Goal: Information Seeking & Learning: Learn about a topic

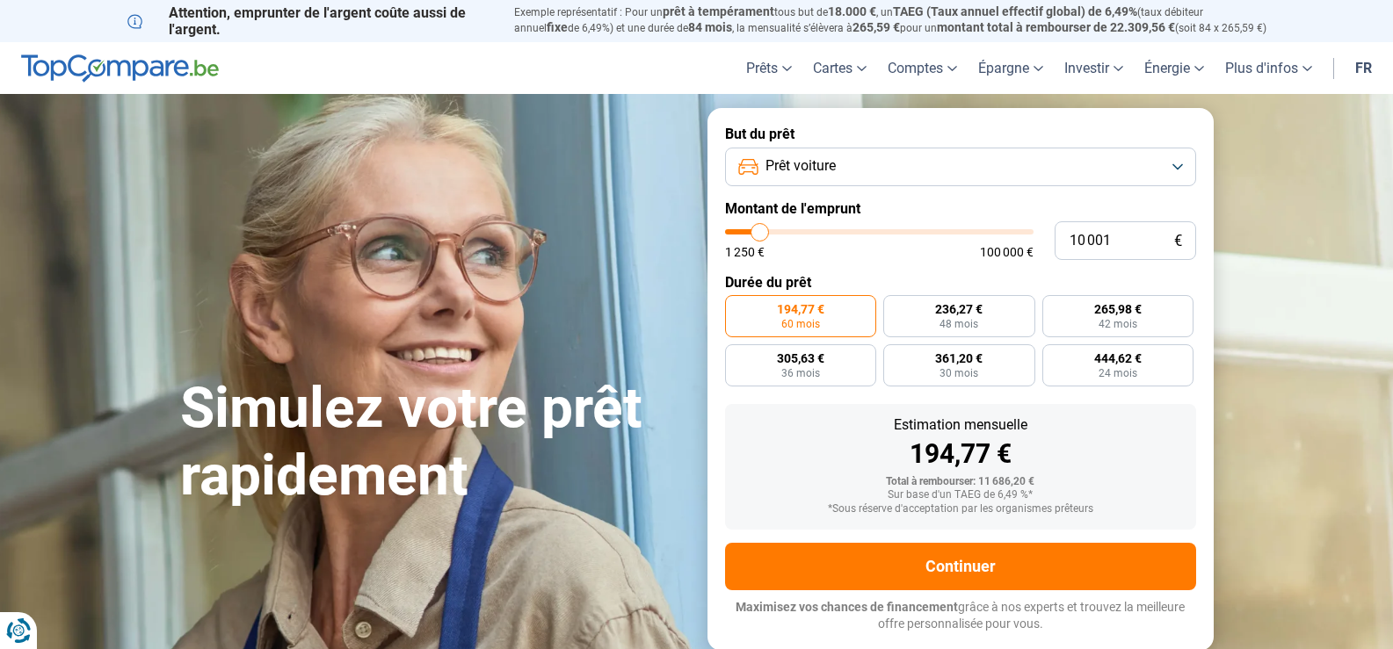
type input "10 500"
type input "10500"
type input "11 000"
type input "11000"
type input "11 500"
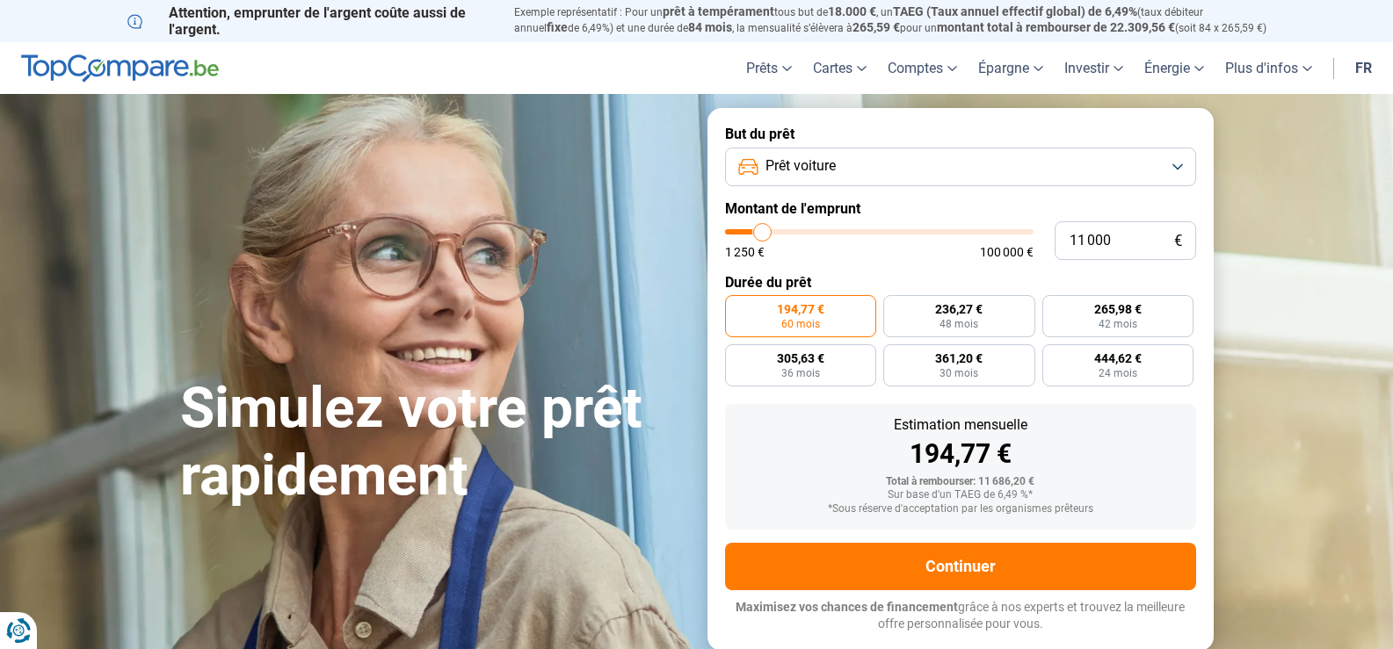
type input "11500"
type input "12 000"
type input "12000"
type input "12 500"
type input "12500"
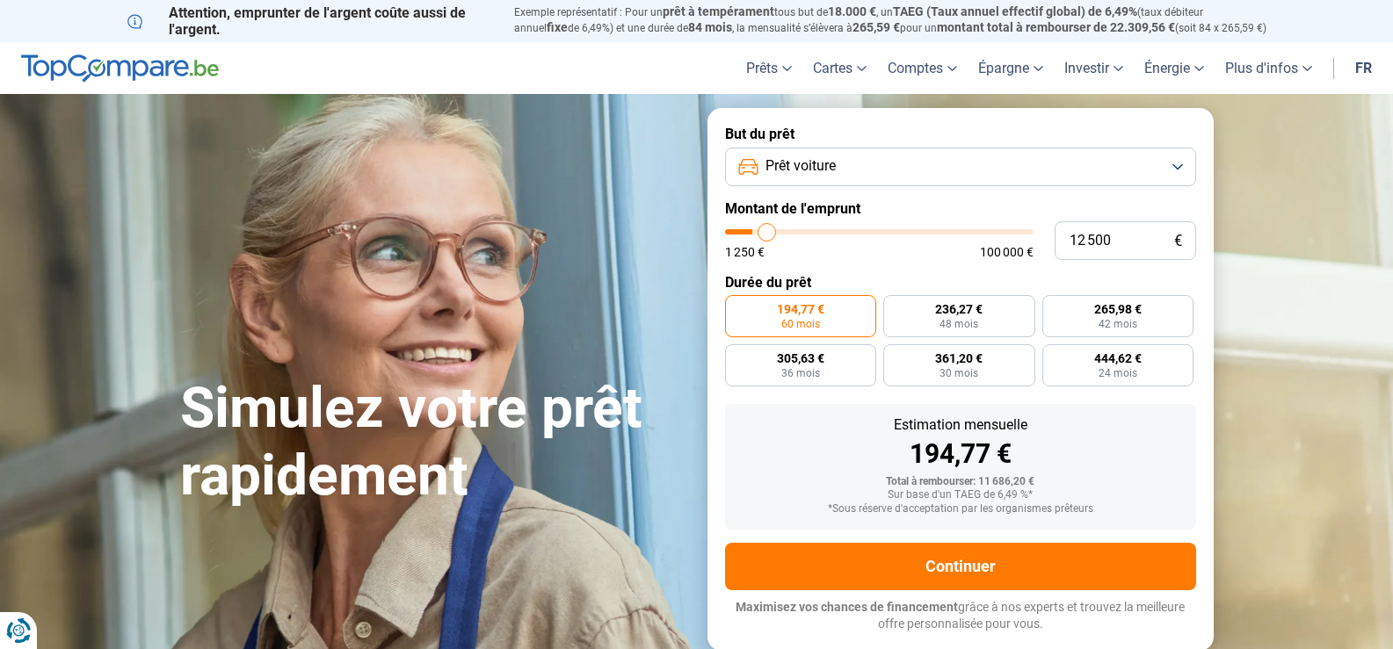
type input "13 000"
type input "13000"
type input "13 500"
type input "13500"
type input "14 500"
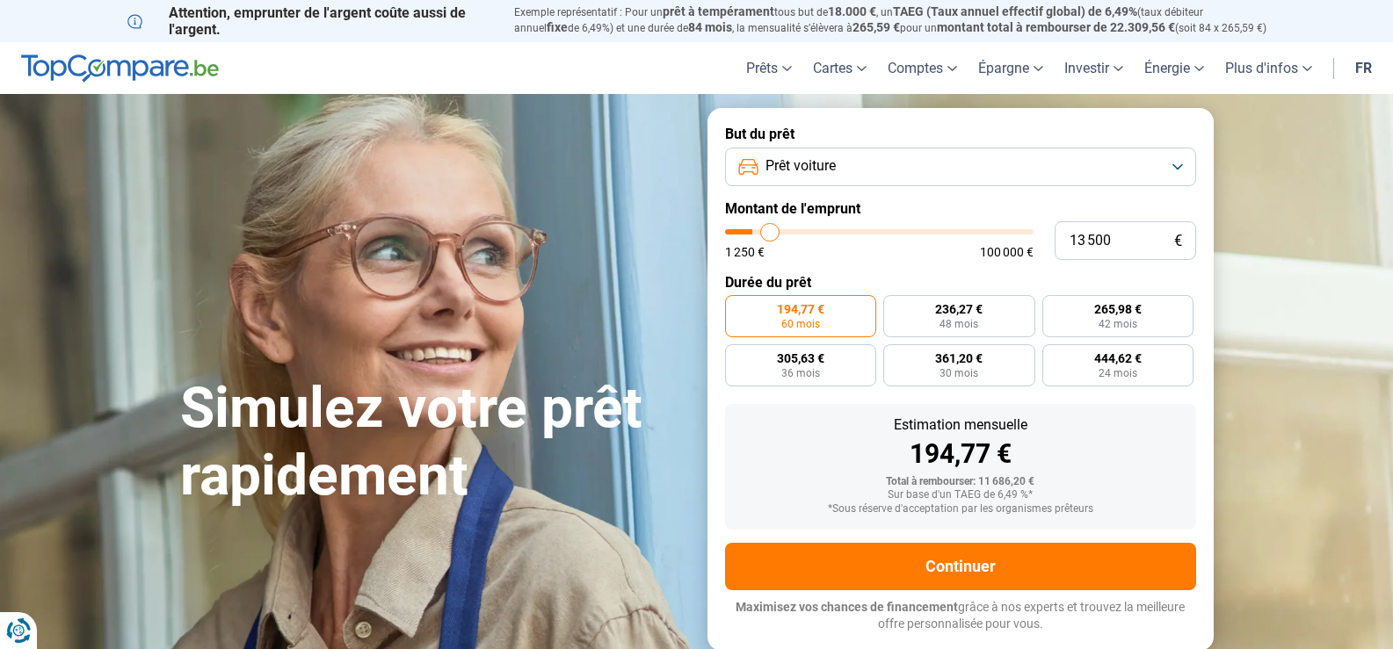
type input "14500"
type input "15 000"
type input "15000"
type input "15 500"
type input "15500"
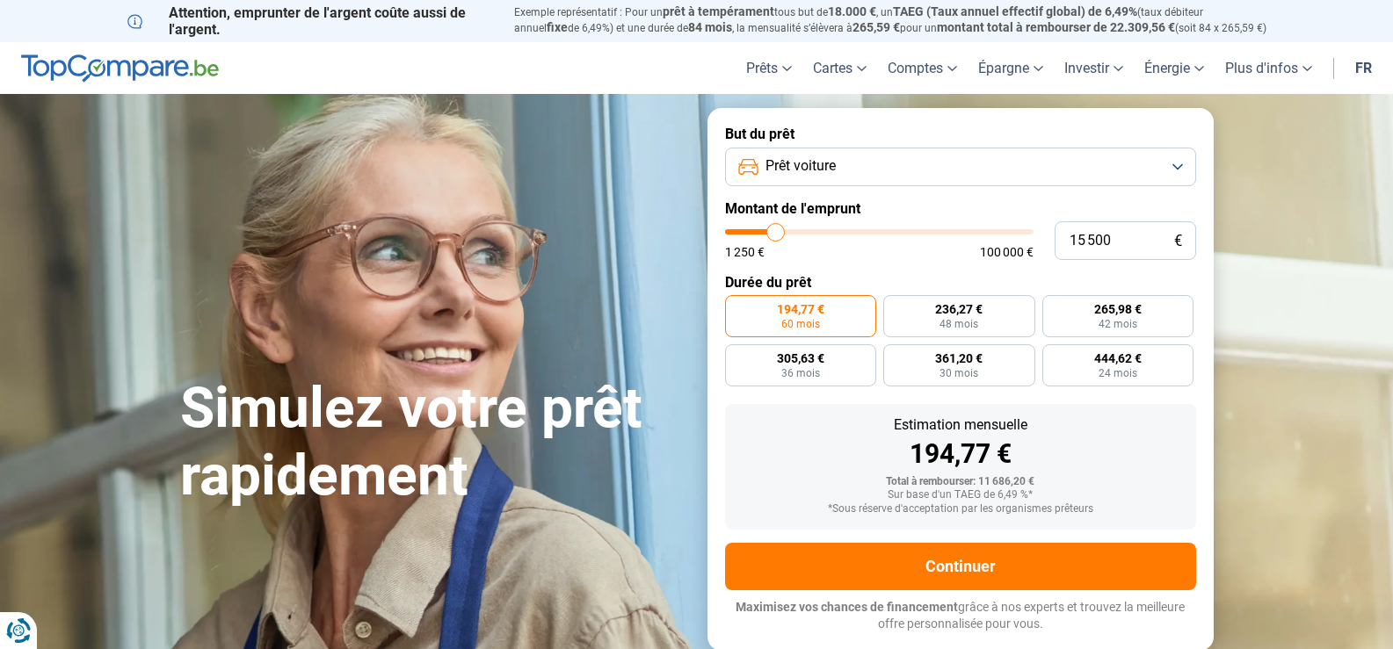
type input "15 750"
type input "15750"
type input "16 000"
type input "16000"
type input "16 250"
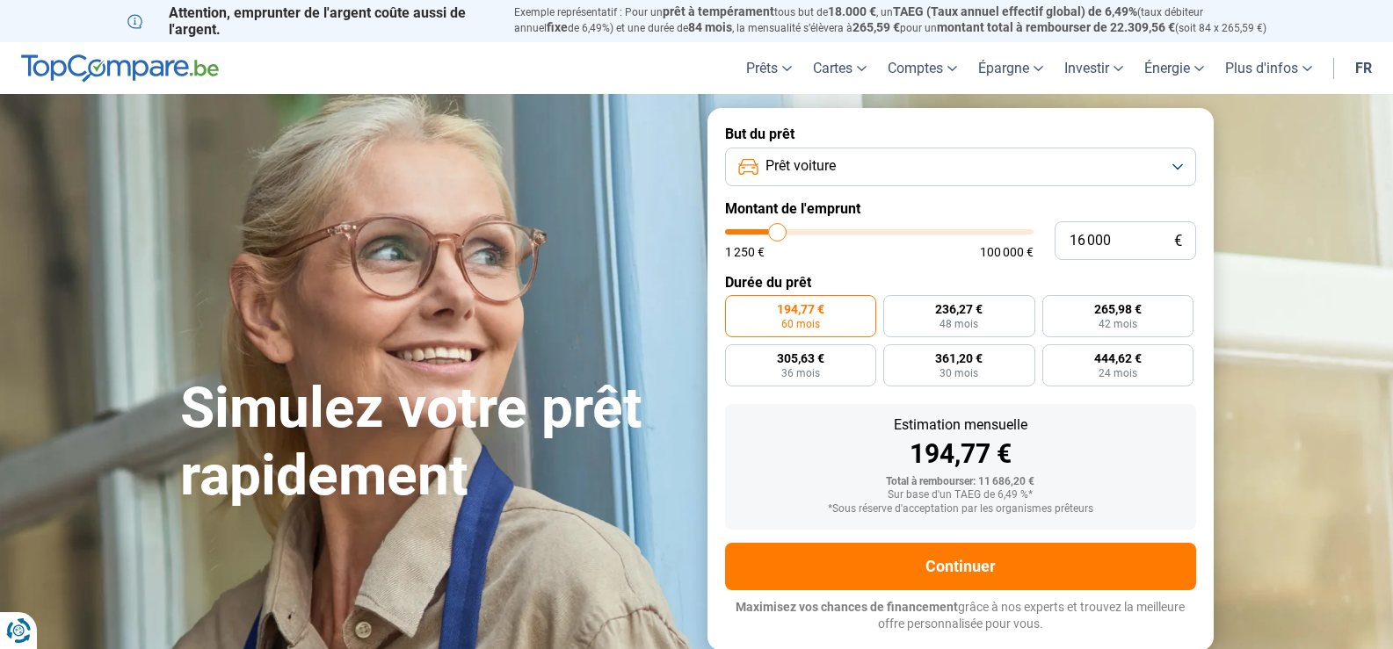
type input "16250"
type input "17 000"
type input "17000"
type input "17 250"
type input "17250"
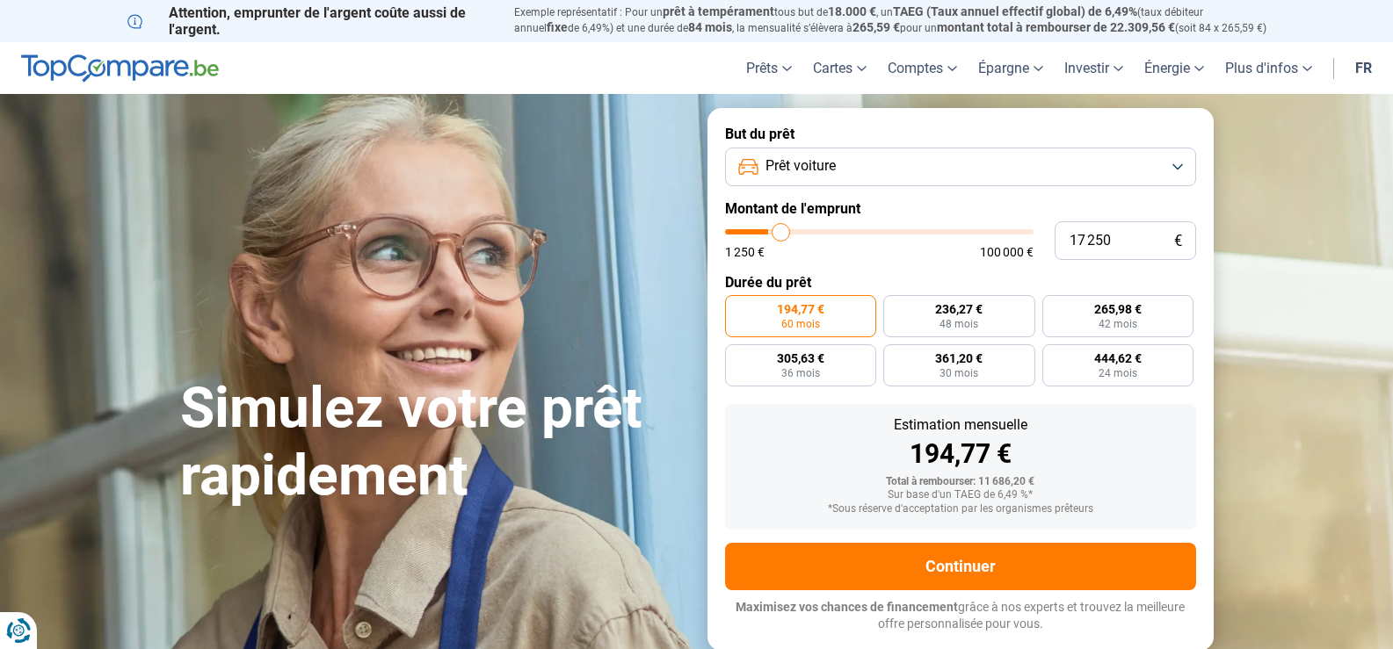
type input "17 500"
type input "17500"
type input "18 000"
type input "18000"
type input "18 500"
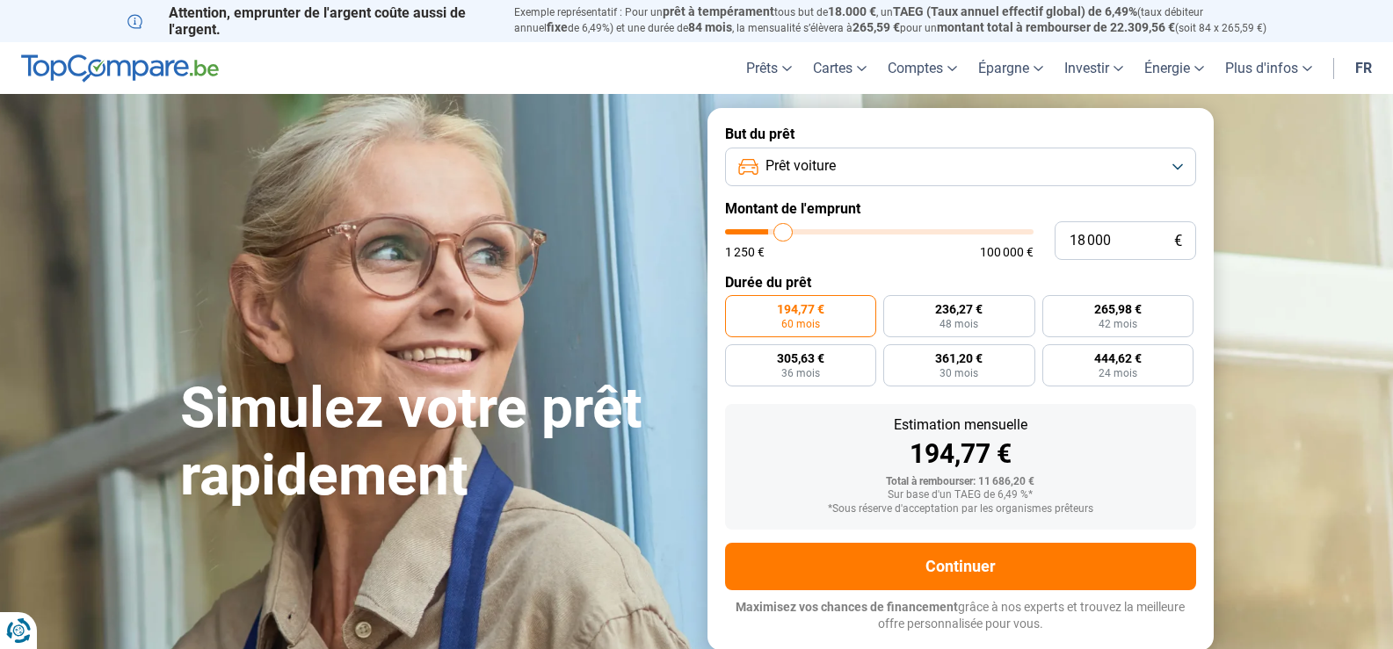
type input "18500"
type input "18 750"
type input "18750"
type input "19 000"
type input "19000"
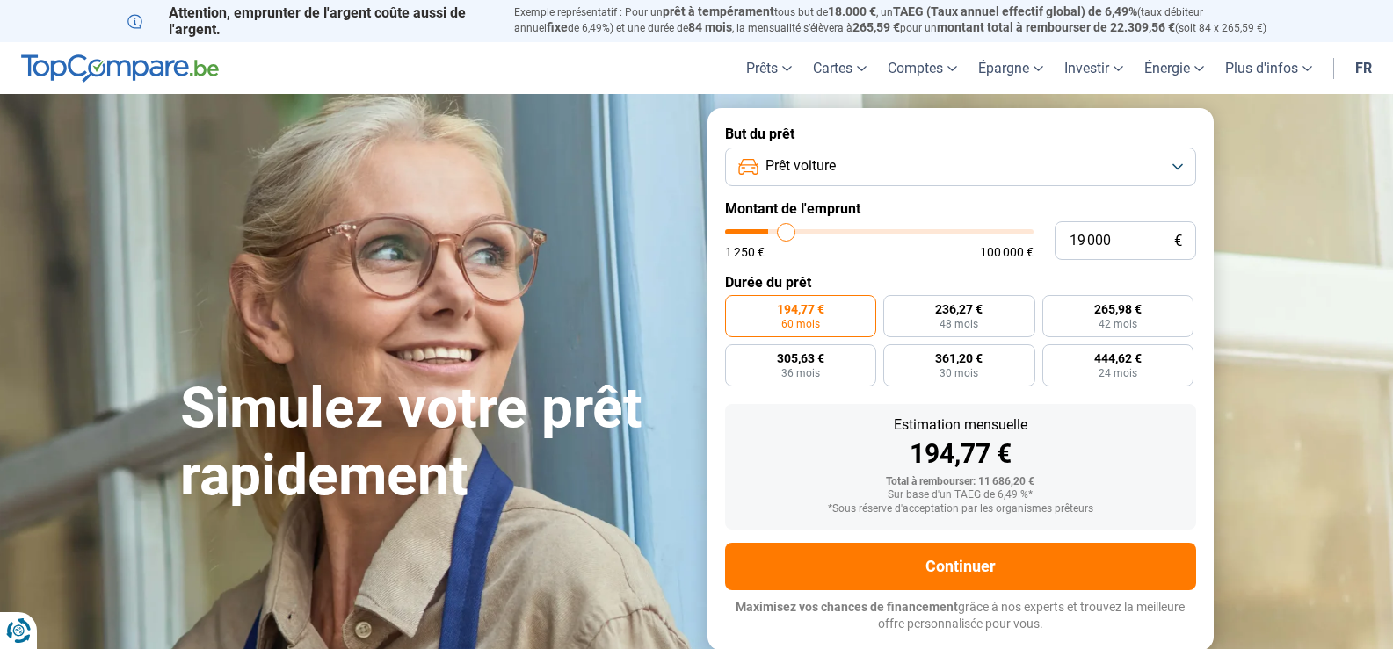
type input "19 750"
type input "19750"
type input "20 250"
type input "20250"
type input "20 500"
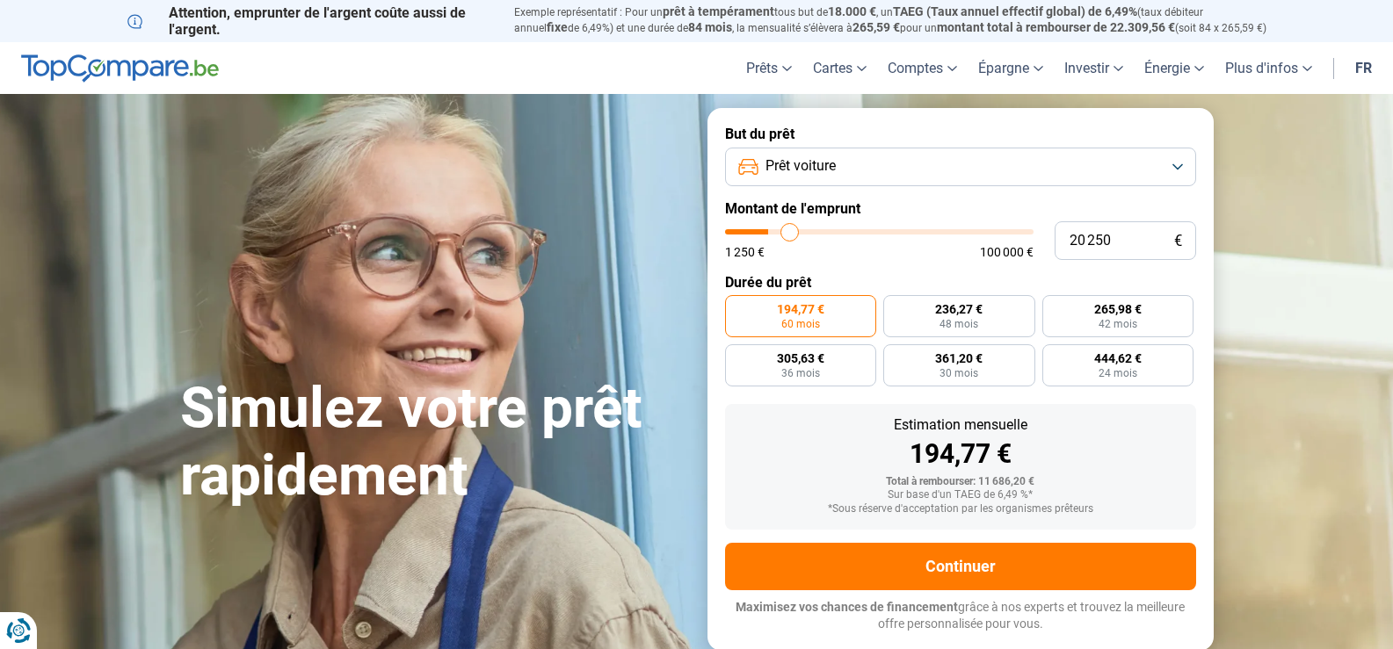
type input "20500"
type input "20 750"
type input "20750"
type input "21 250"
type input "21250"
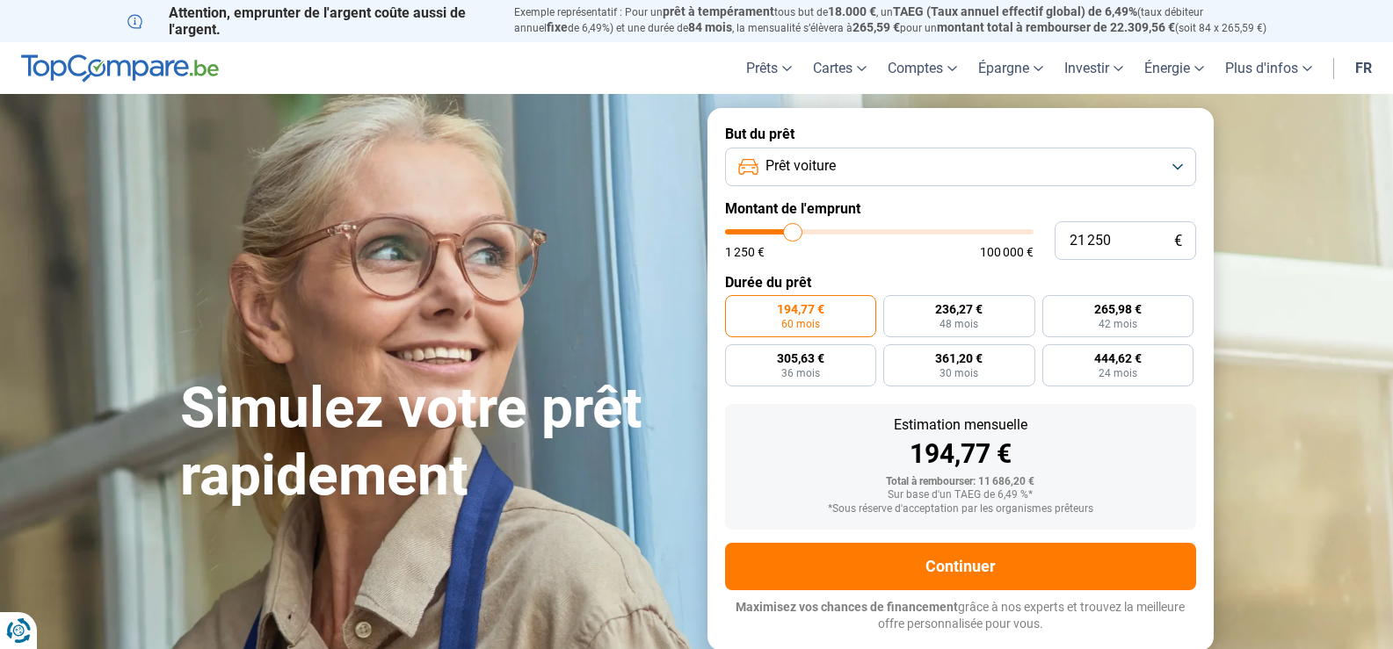
type input "21 500"
type input "21500"
type input "22 000"
type input "22000"
type input "22 750"
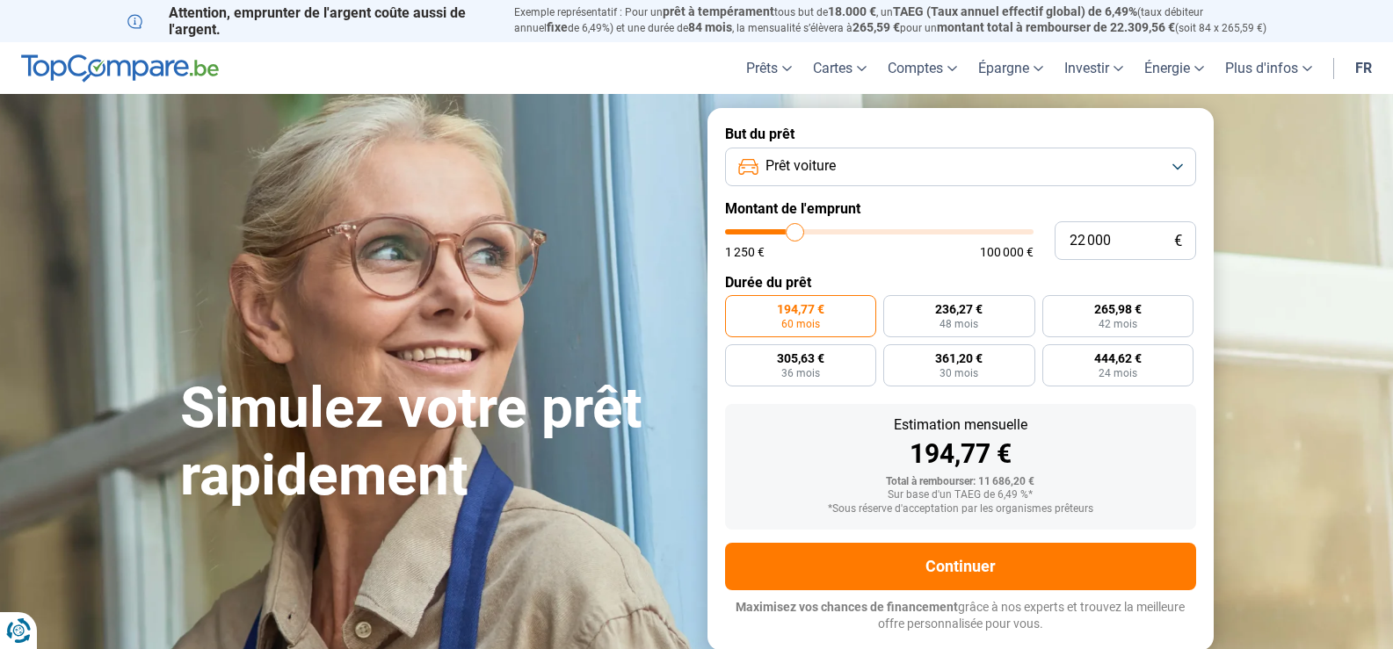
type input "22750"
type input "23 000"
type input "23000"
type input "23 500"
type input "23500"
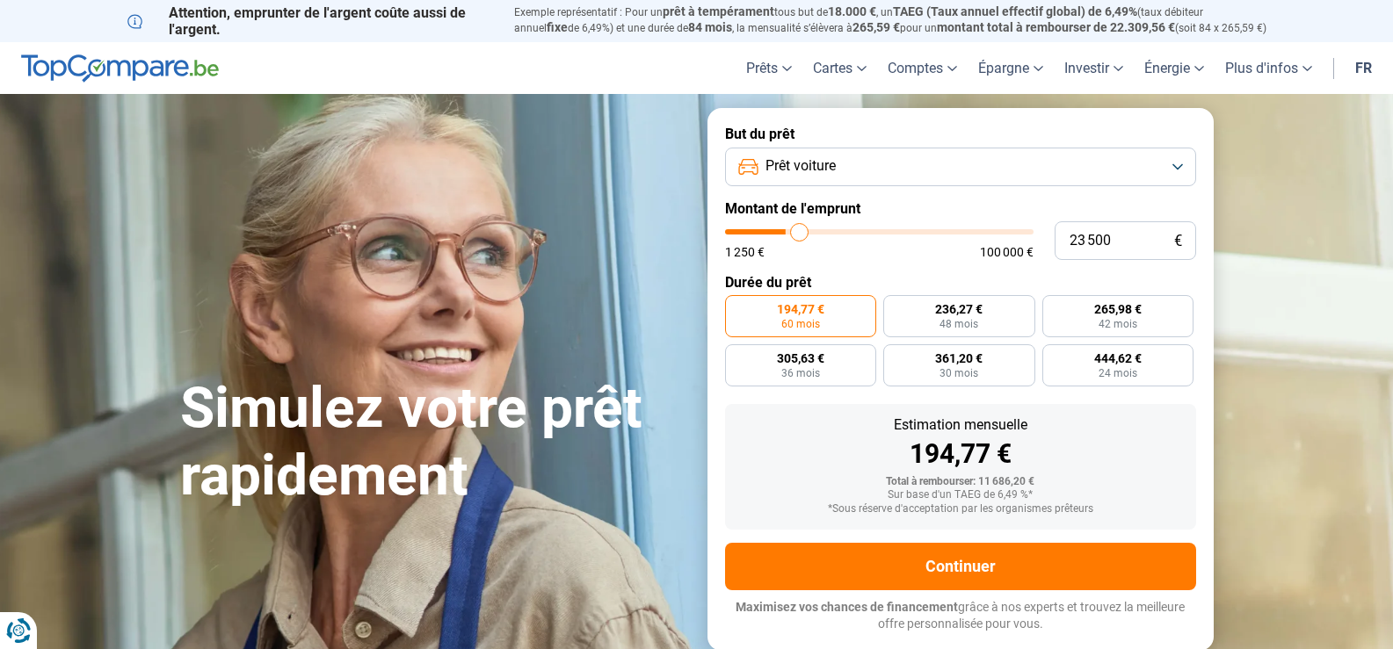
type input "23 750"
type input "23750"
type input "24 500"
type input "24500"
type input "24 750"
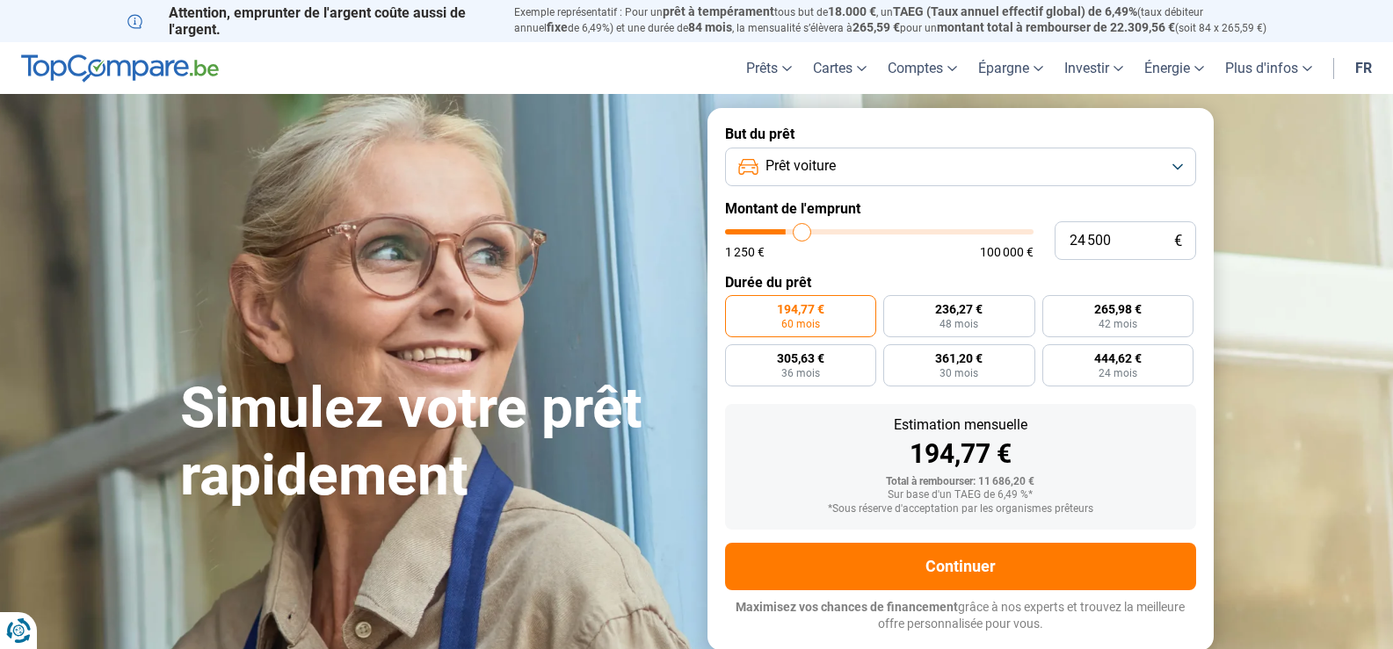
type input "24750"
type input "25 750"
type input "25750"
type input "26 250"
type input "26250"
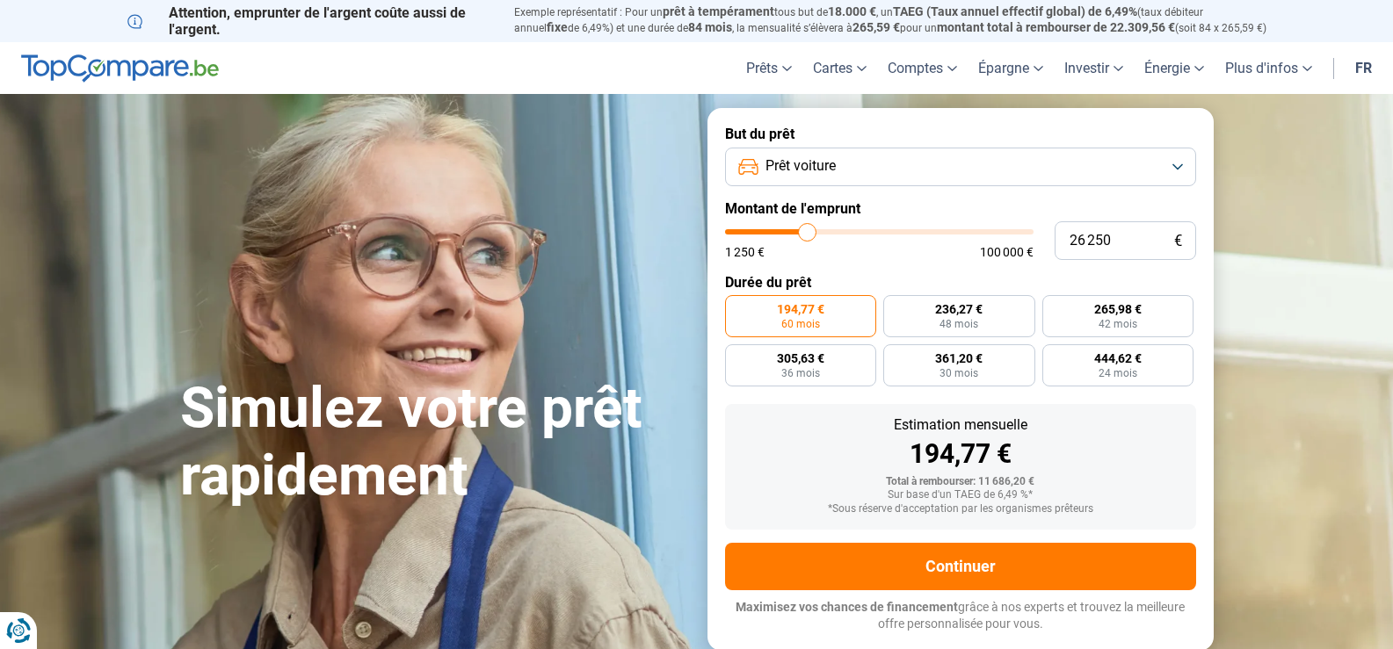
type input "26 500"
type input "26500"
type input "27 250"
type input "27250"
type input "27 500"
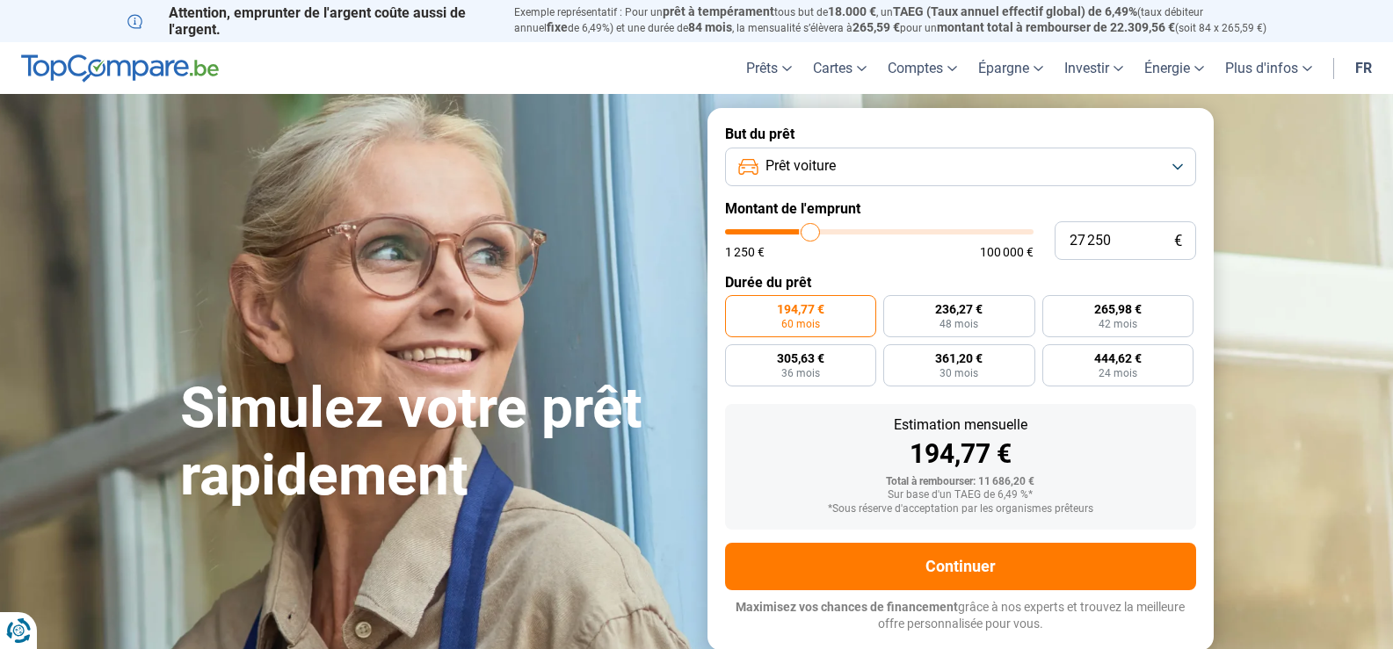
type input "27500"
type input "27 750"
drag, startPoint x: 761, startPoint y: 233, endPoint x: 812, endPoint y: 235, distance: 51.0
type input "27750"
click at [812, 235] on input "range" at bounding box center [879, 231] width 308 height 5
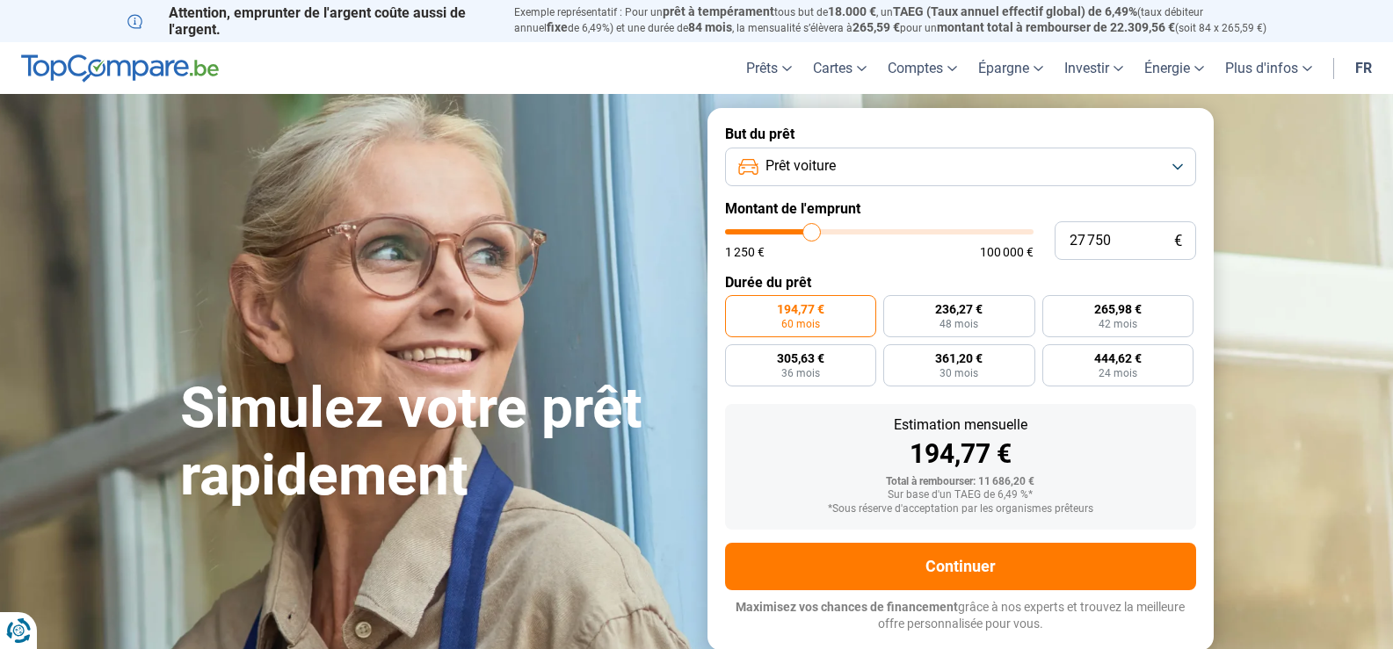
radio input "false"
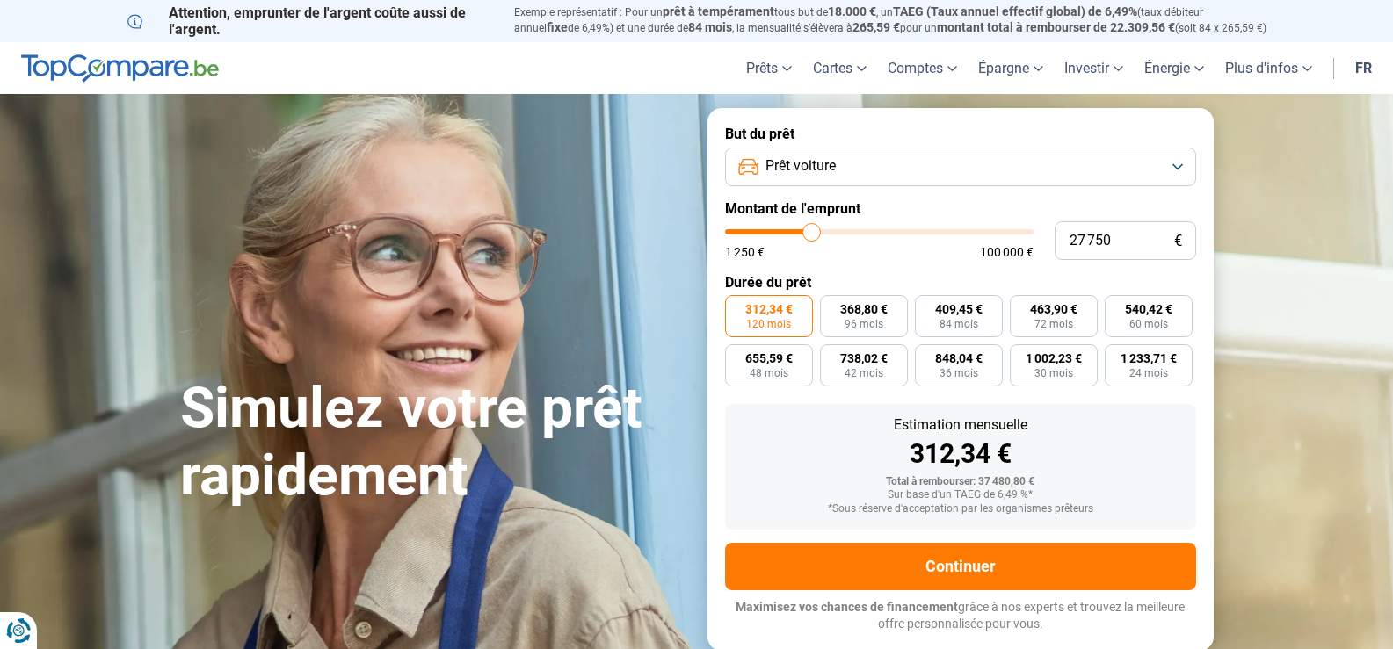
type input "28 750"
type input "28750"
type input "28 250"
type input "28250"
type input "28 000"
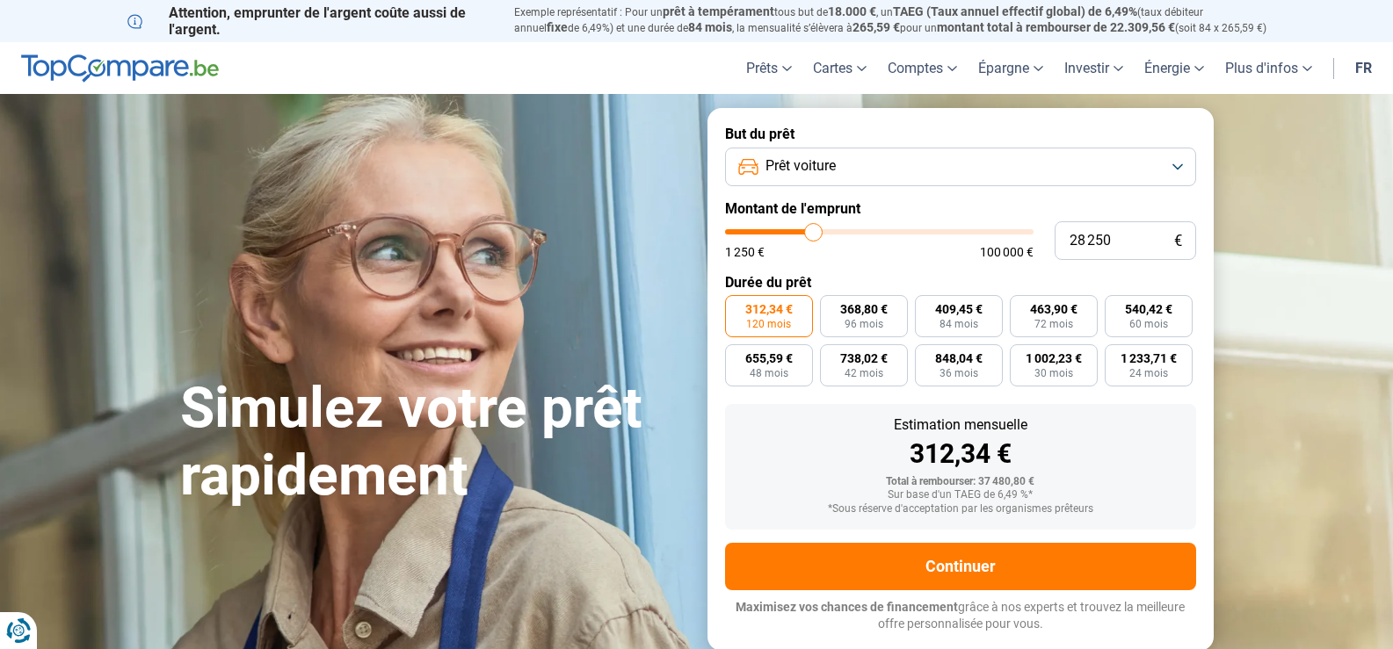
type input "28000"
type input "27 750"
type input "27750"
type input "27 500"
type input "27500"
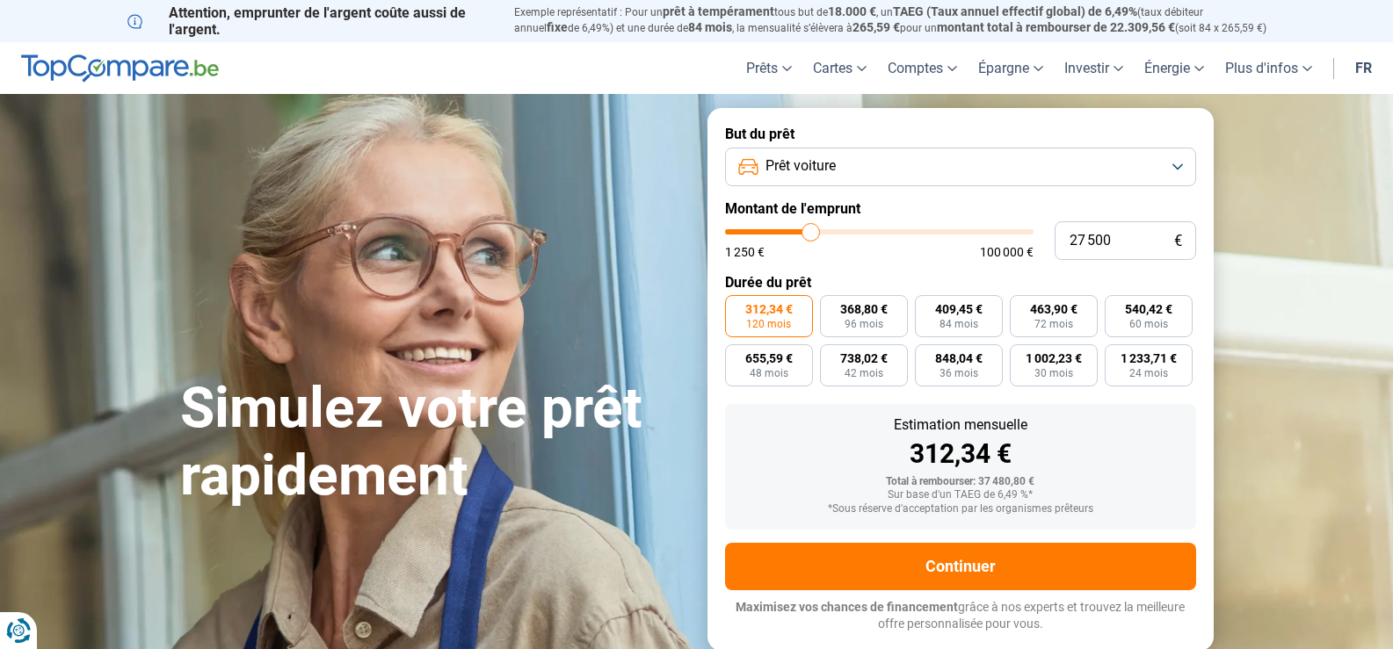
type input "27 250"
type input "27250"
type input "26 750"
type input "26750"
type input "26 250"
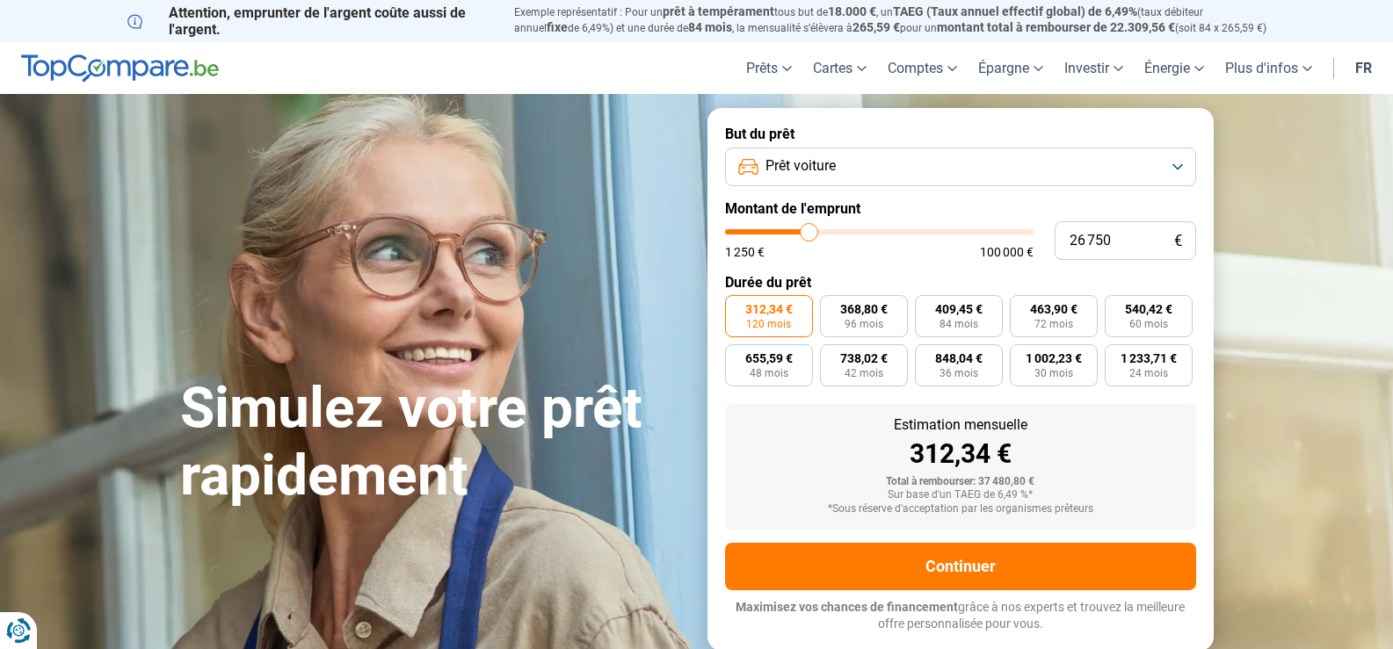
type input "26250"
type input "26 000"
type input "26000"
type input "25 250"
type input "25250"
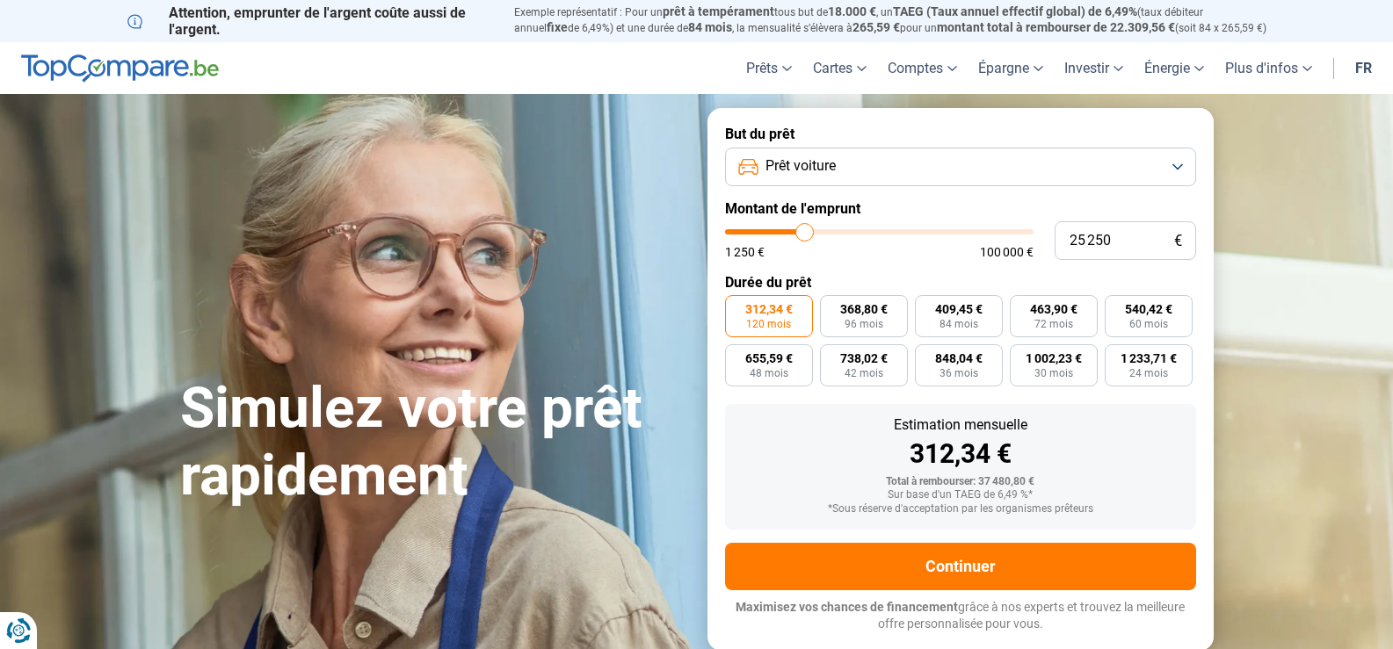
type input "25 000"
type input "25000"
type input "24 500"
type input "24500"
type input "23 500"
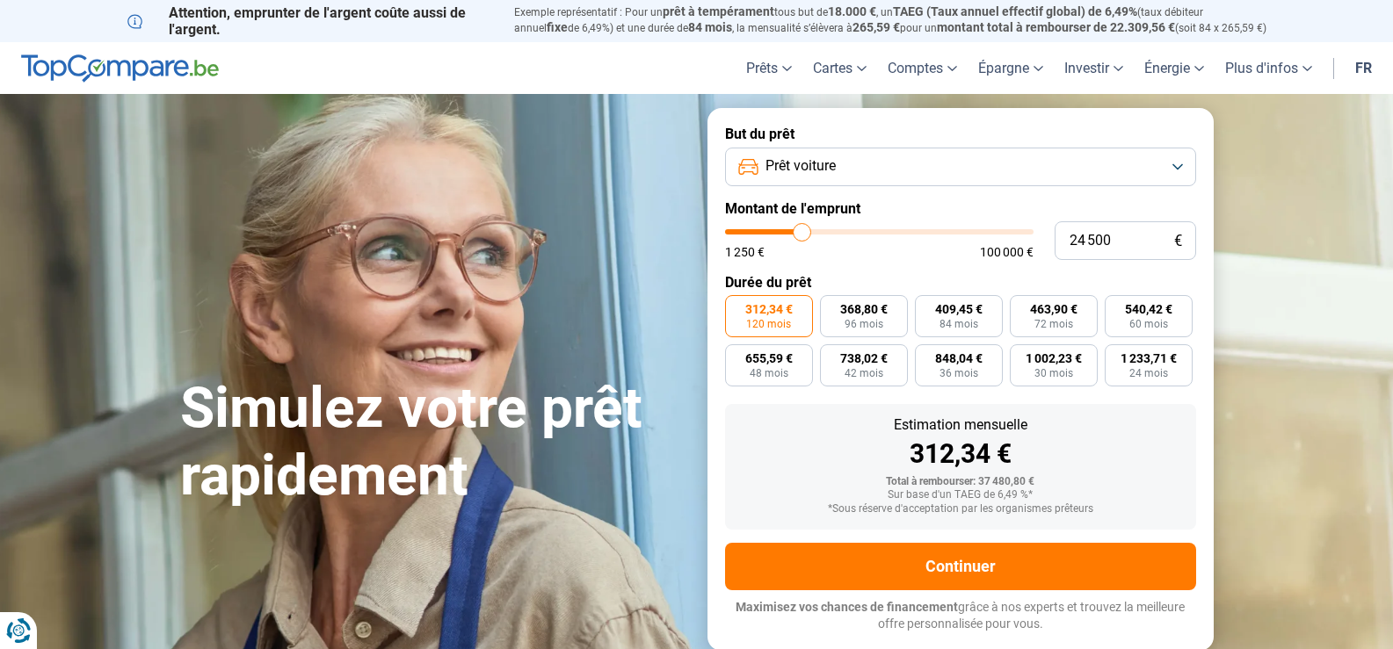
type input "23500"
type input "23 250"
type input "23250"
type input "22 250"
type input "22250"
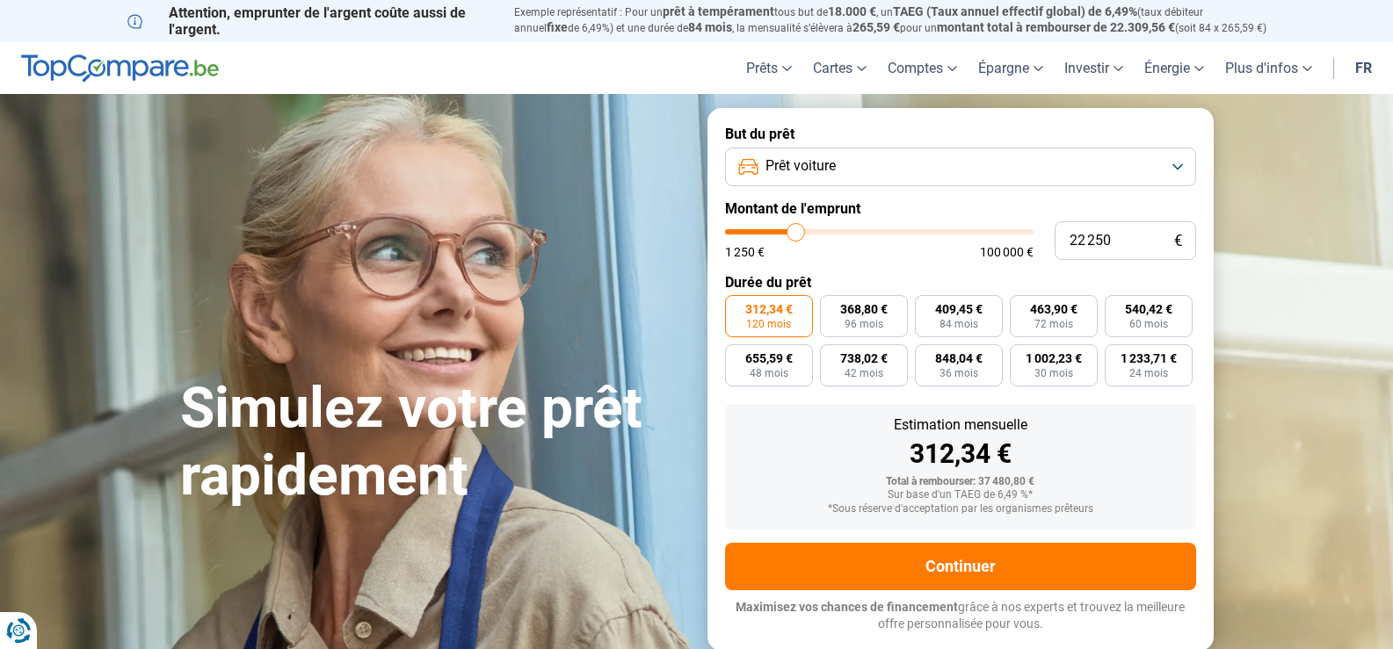
type input "22 000"
type input "22000"
type input "21 750"
type input "21750"
type input "21 500"
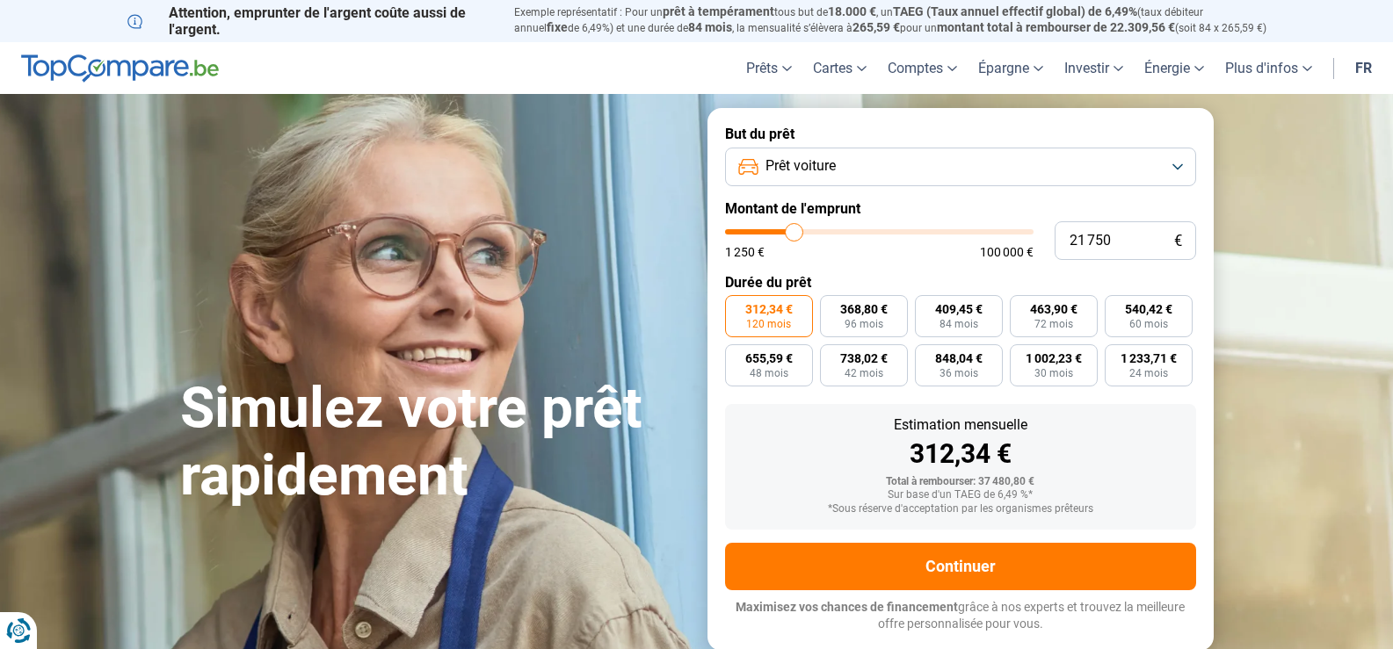
type input "21500"
type input "21 250"
type input "21250"
type input "20 750"
type input "20750"
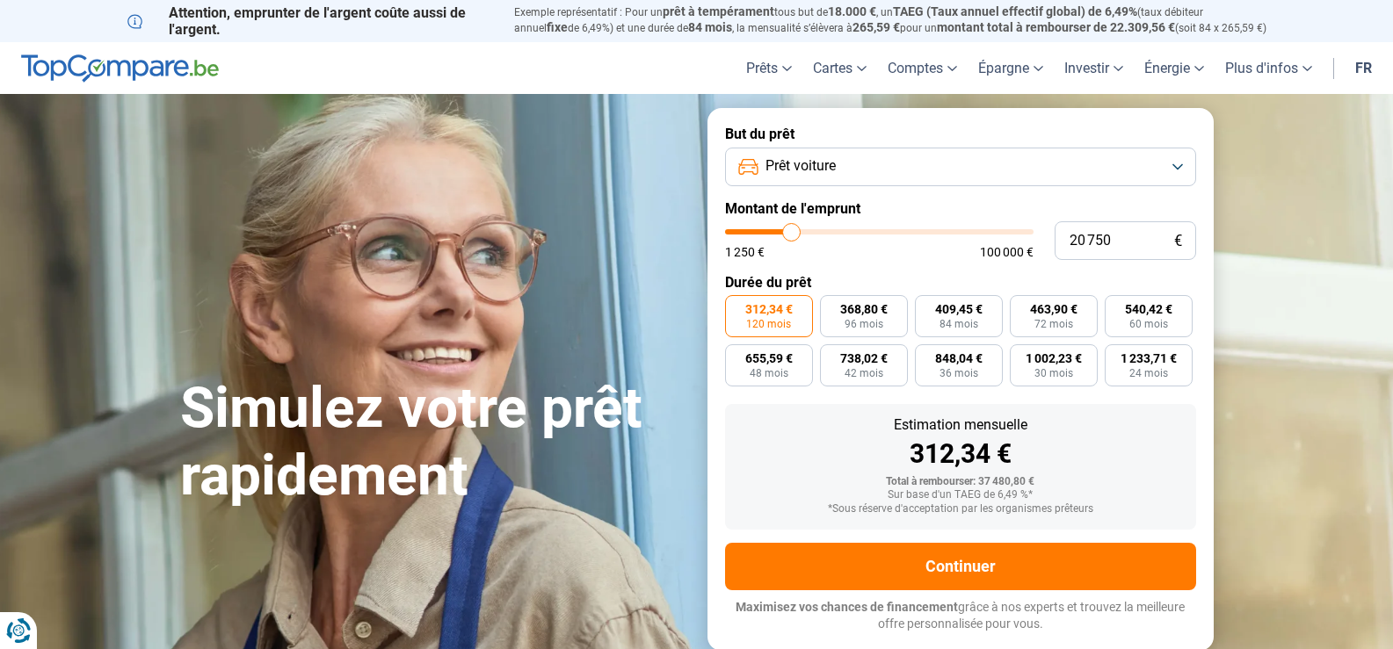
type input "20 500"
type input "20500"
type input "20 250"
type input "20250"
type input "20 000"
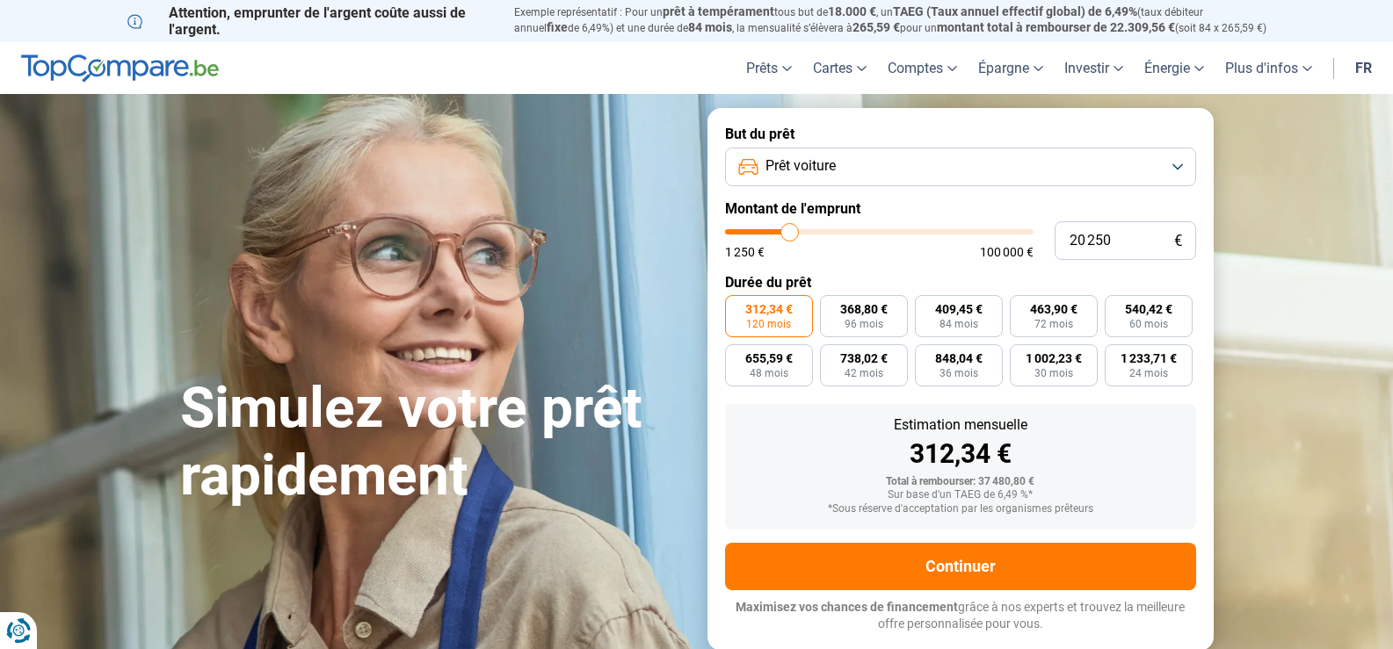
type input "20000"
type input "19 750"
type input "19750"
type input "19 250"
type input "19250"
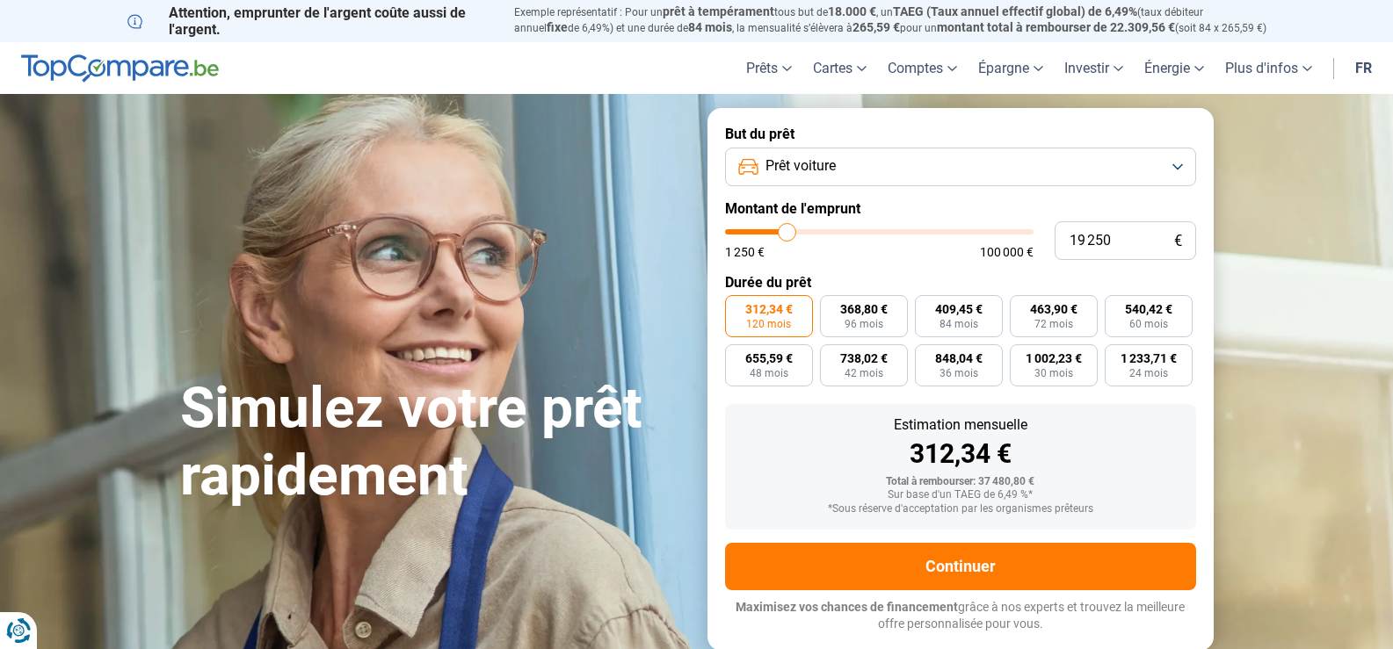
type input "19 000"
type input "19000"
type input "18 750"
type input "18750"
type input "18 500"
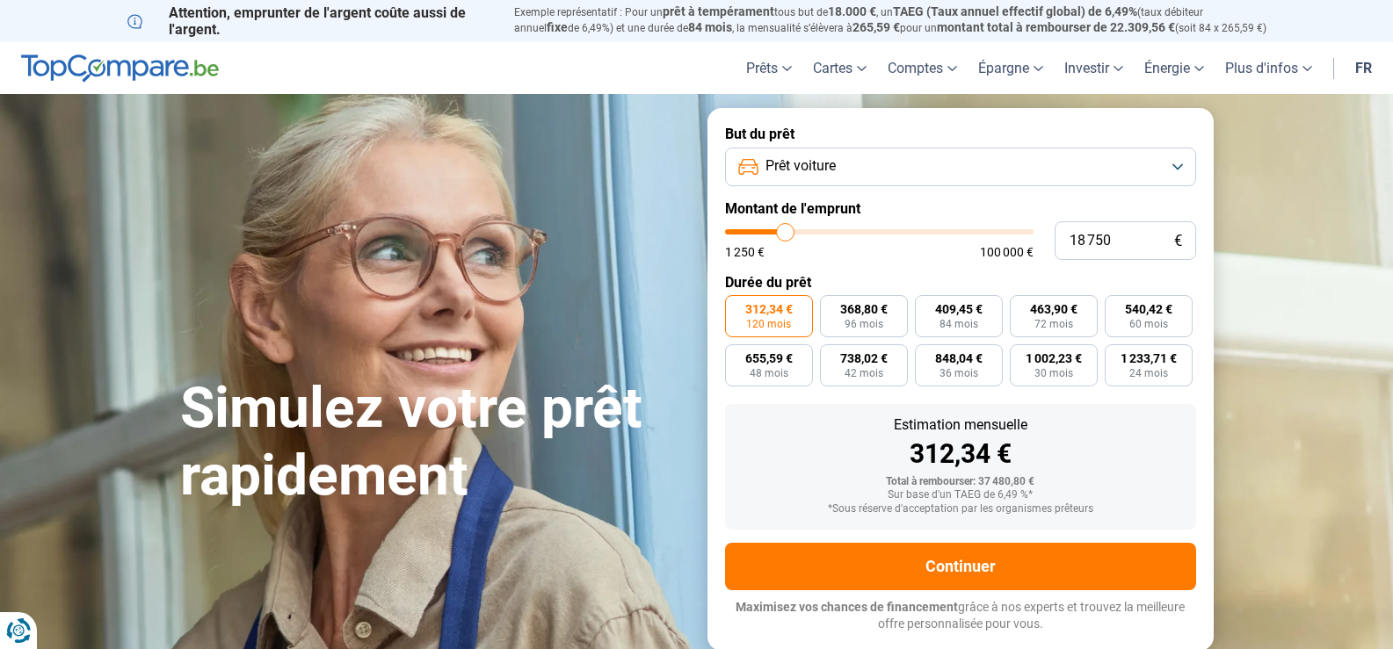
type input "18500"
type input "18 000"
type input "18000"
type input "17 750"
drag, startPoint x: 813, startPoint y: 235, endPoint x: 783, endPoint y: 235, distance: 29.9
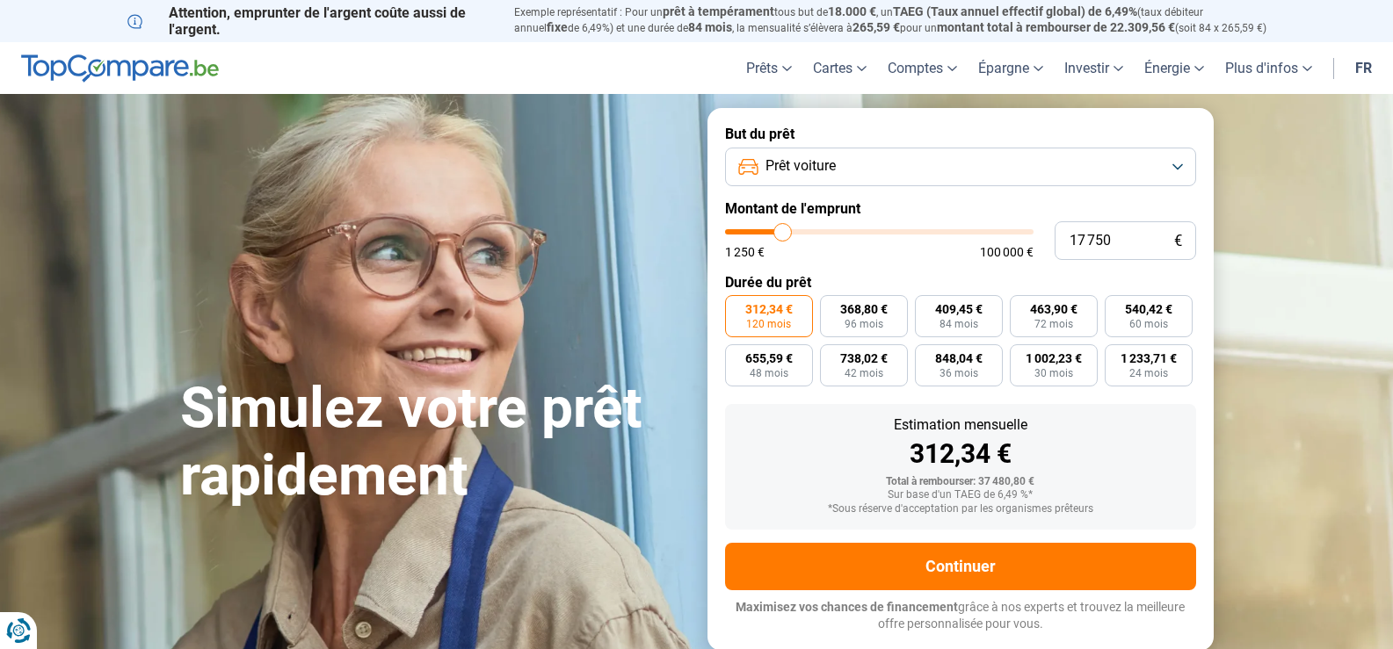
type input "17750"
click at [783, 235] on input "range" at bounding box center [879, 231] width 308 height 5
radio input "true"
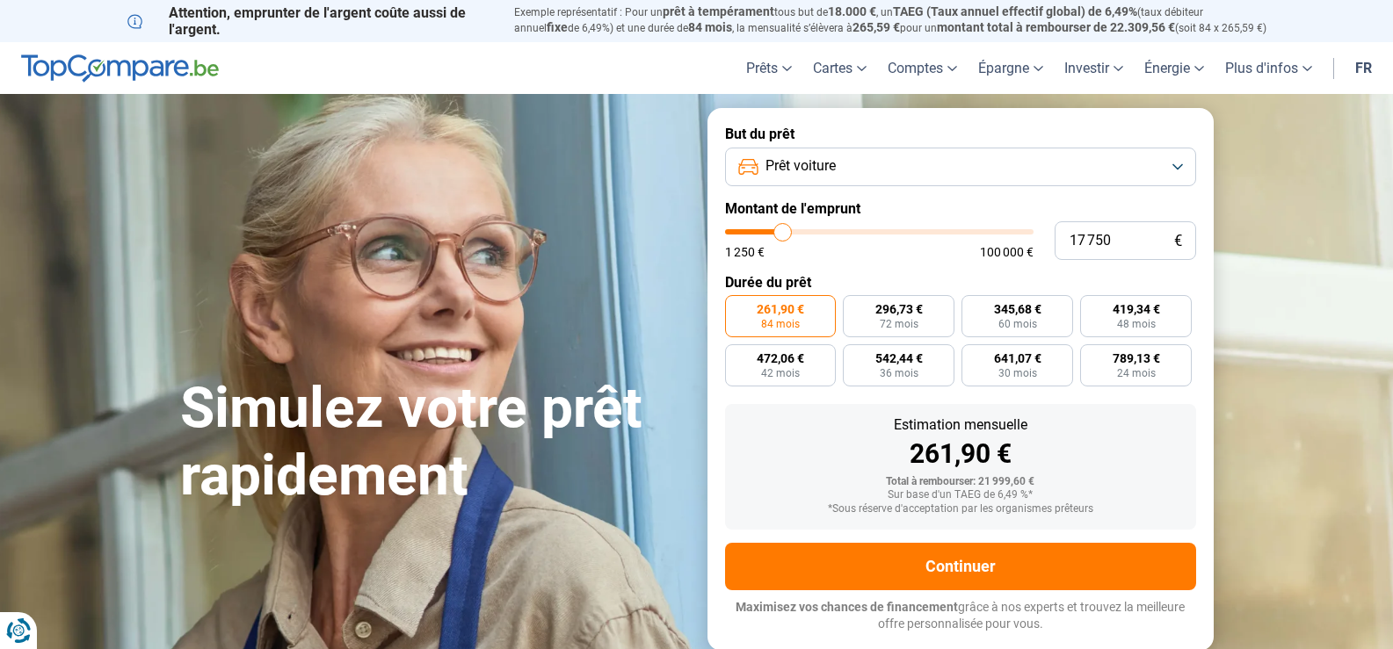
type input "17 500"
type input "17500"
type input "17 250"
type input "17250"
type input "16 500"
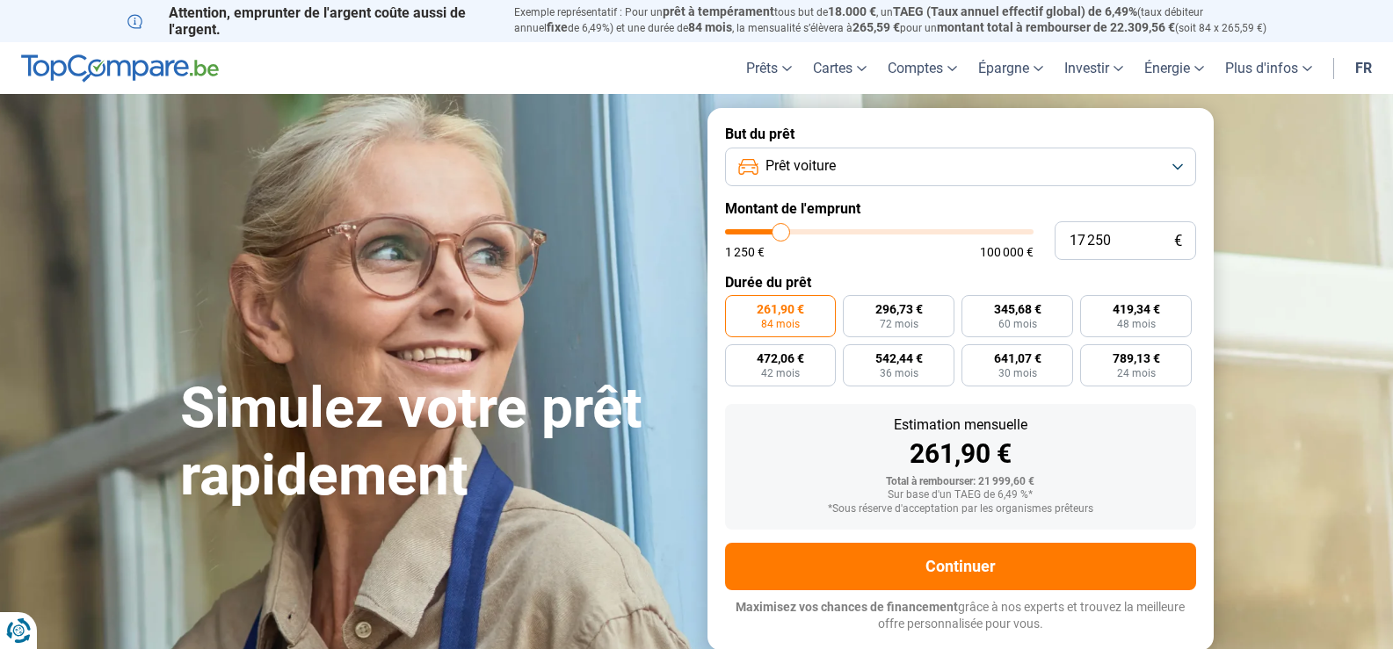
type input "16500"
type input "16 250"
type input "16250"
type input "15 750"
type input "15750"
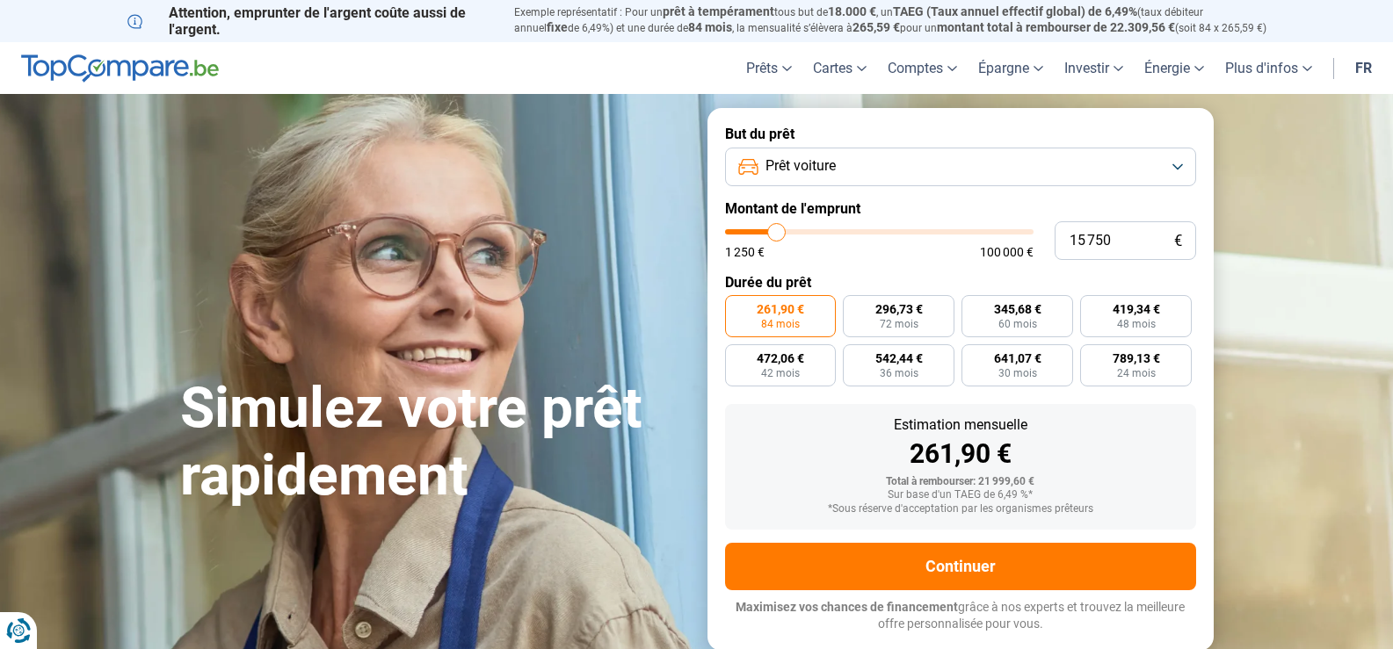
type input "15 500"
type input "15500"
type input "15 000"
type input "15000"
type input "14 750"
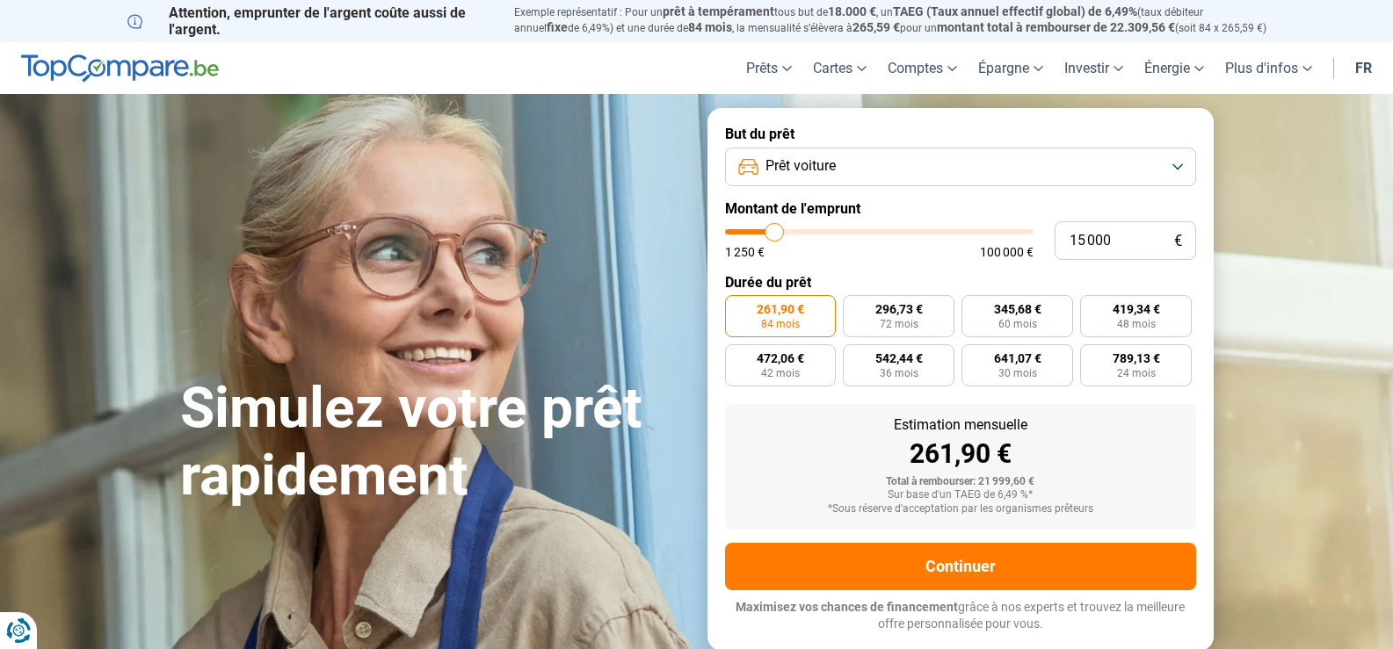
type input "14750"
type input "14 500"
type input "14500"
type input "14 250"
type input "14250"
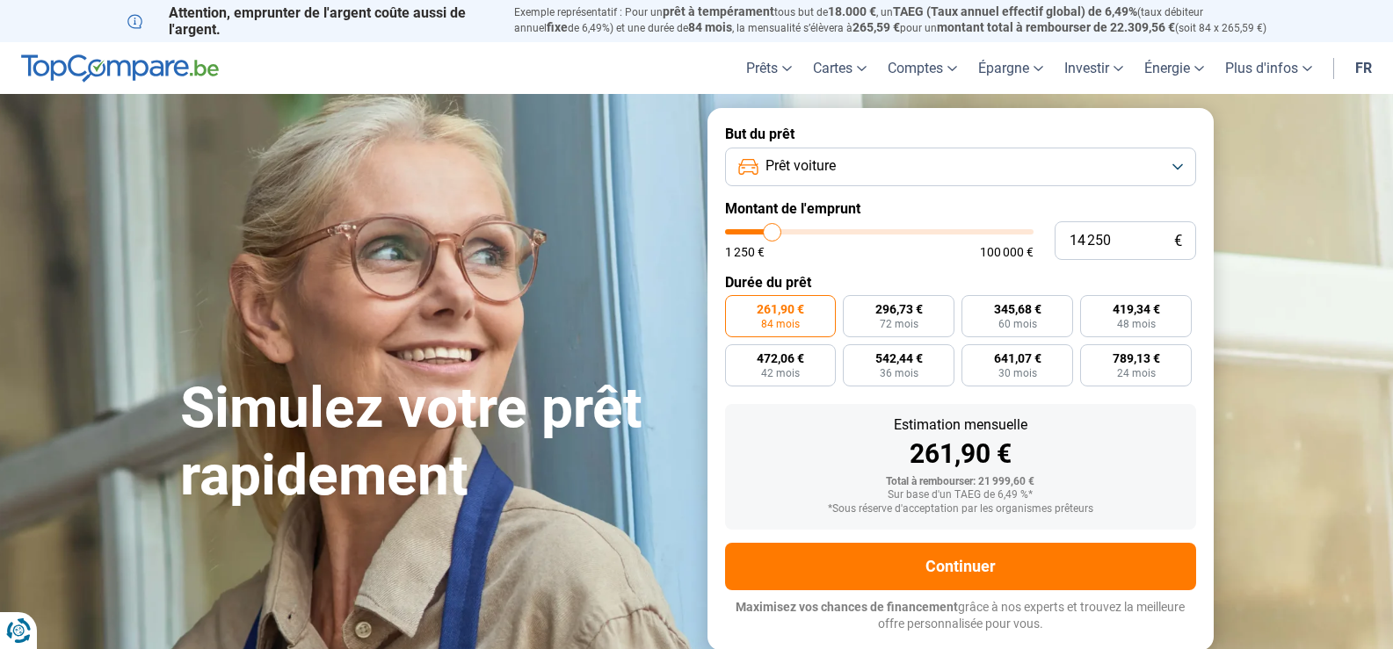
type input "13 500"
type input "13500"
type input "13 250"
type input "13250"
type input "13 000"
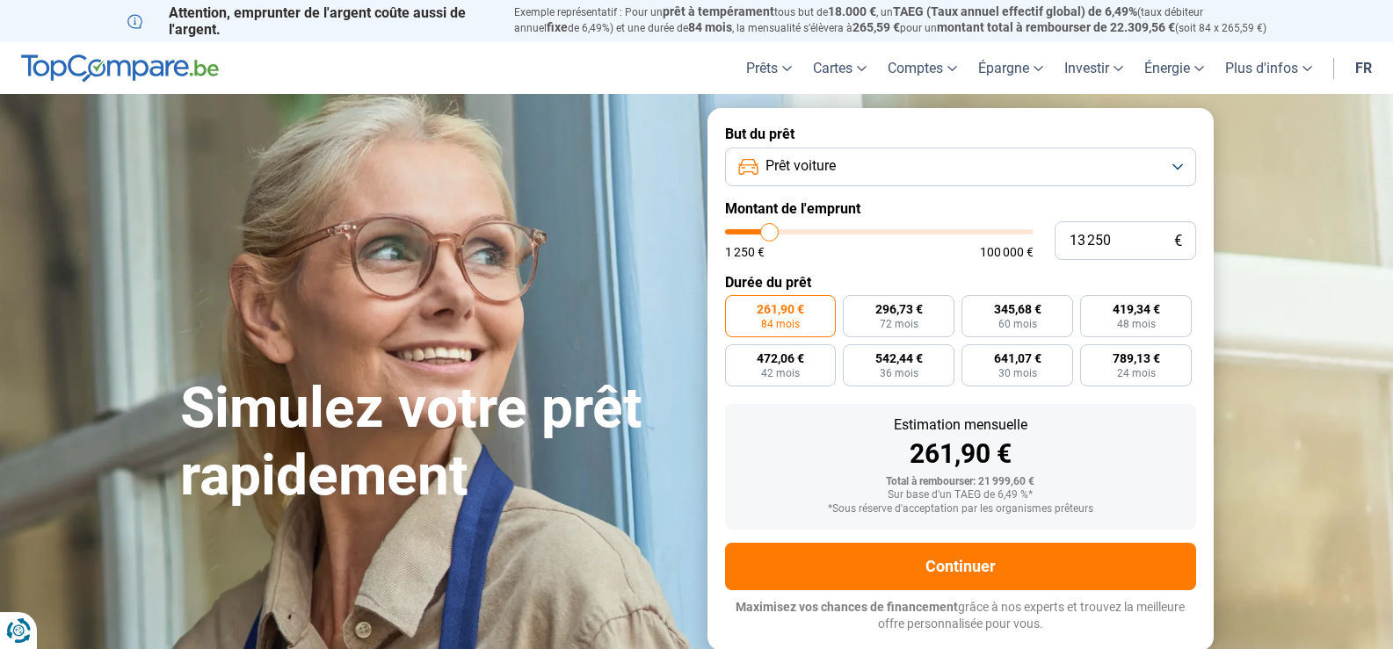
type input "13000"
type input "12 750"
type input "12750"
type input "12 500"
type input "12500"
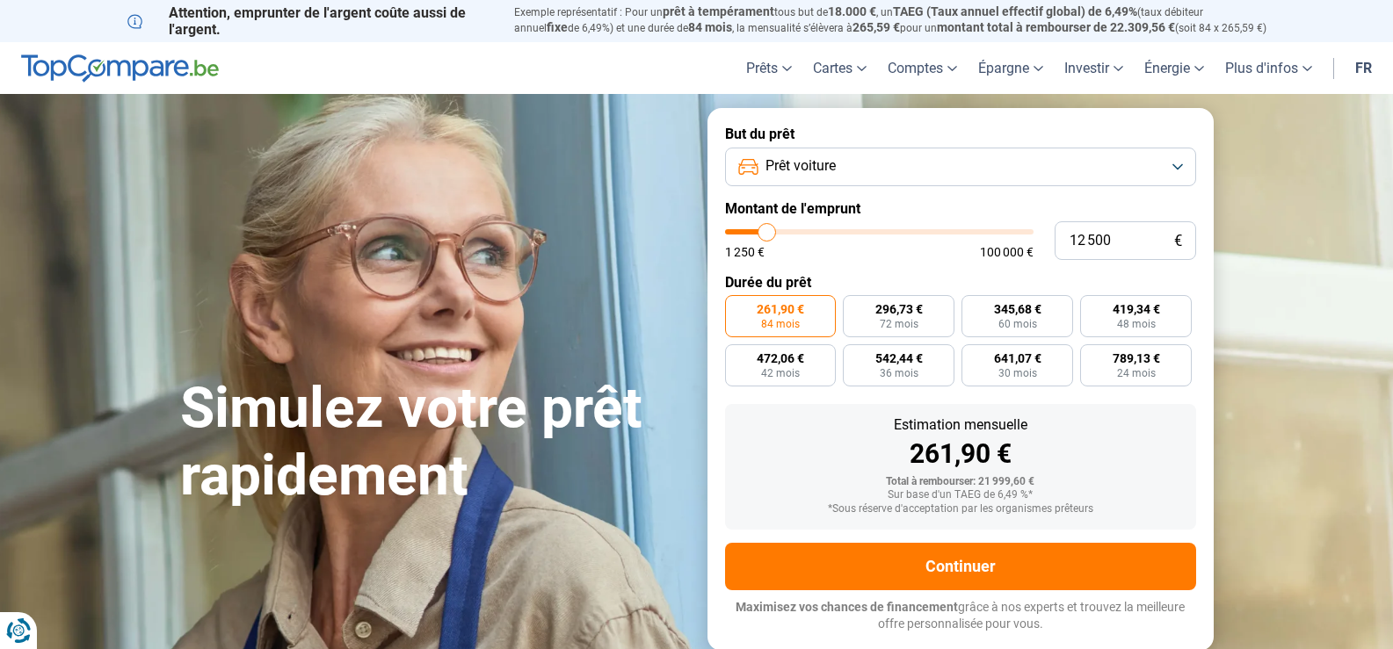
type input "12 000"
type input "12000"
type input "11 750"
type input "11750"
type input "11 250"
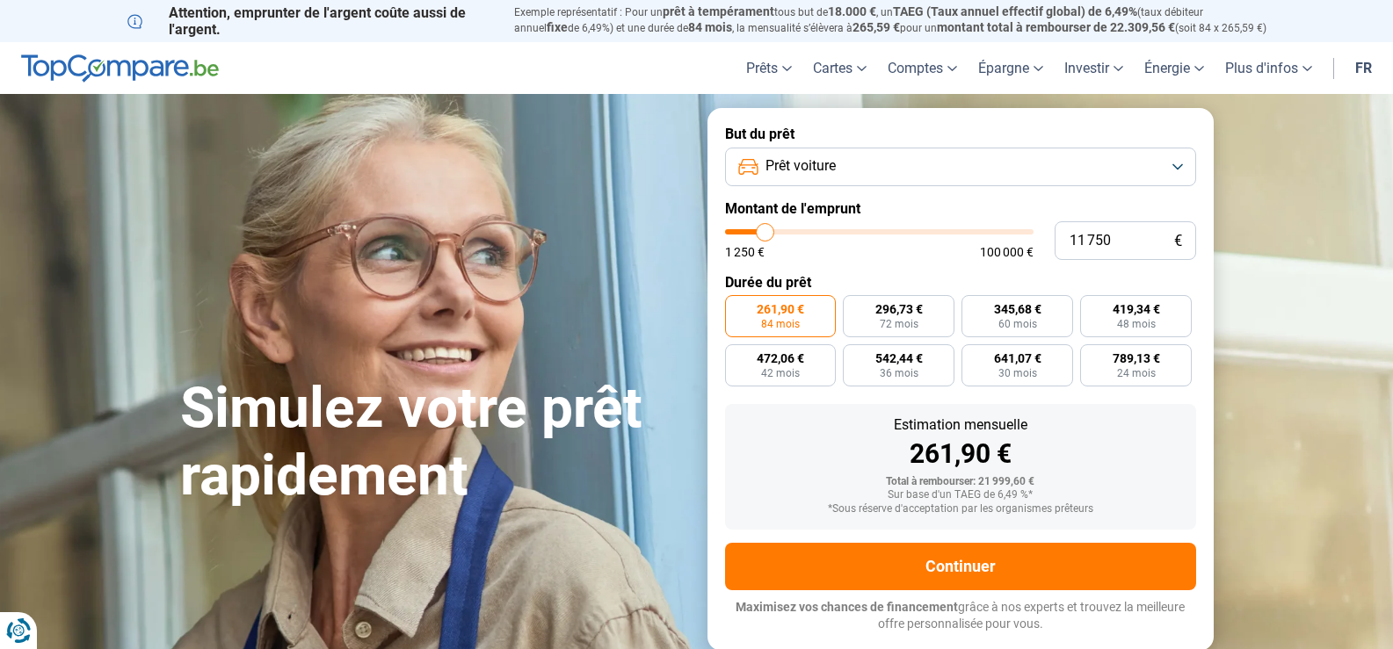
type input "11250"
type input "11 000"
type input "11000"
type input "10 500"
type input "10500"
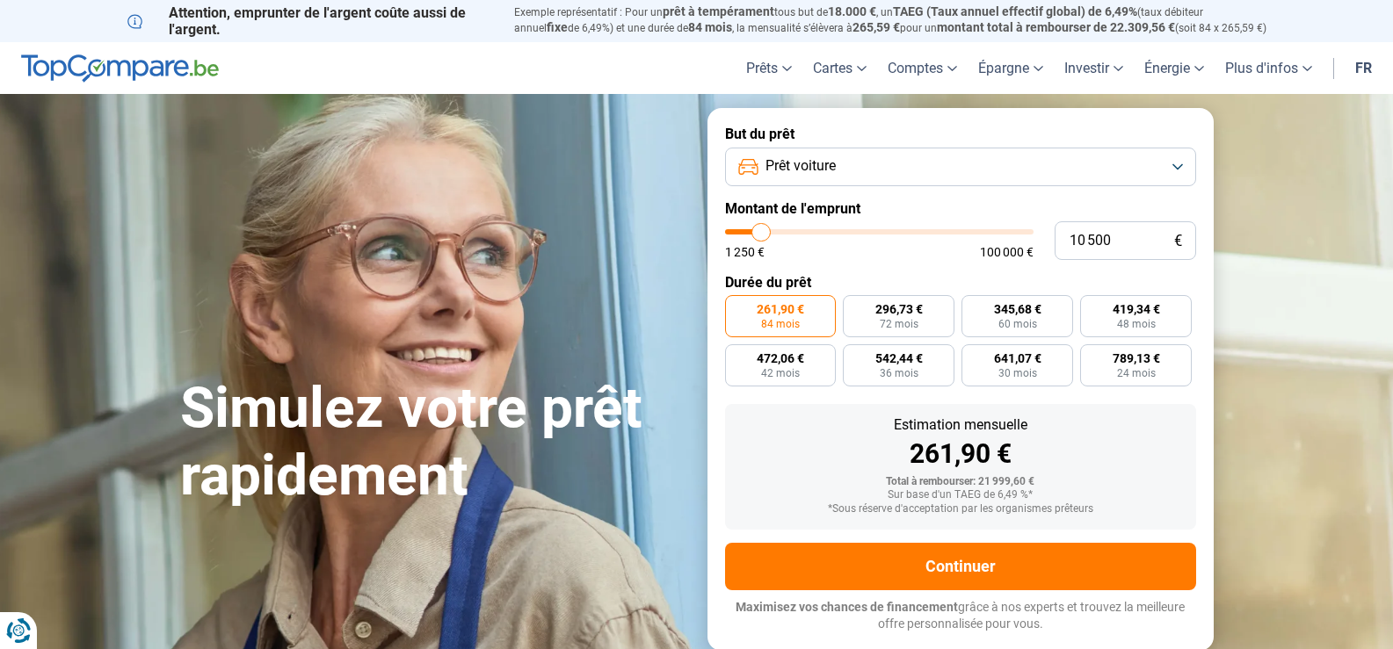
type input "10 250"
type input "10250"
type input "10 000"
type input "10000"
type input "9 500"
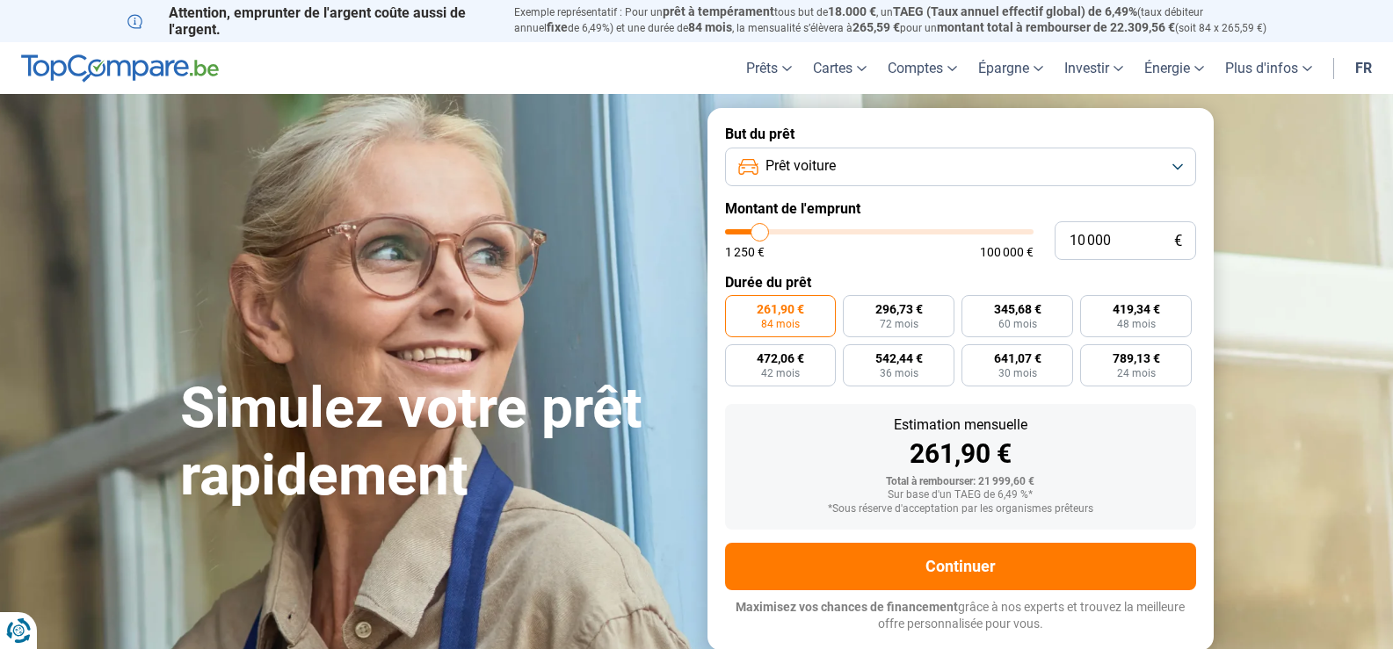
type input "9500"
type input "9 000"
drag, startPoint x: 783, startPoint y: 235, endPoint x: 758, endPoint y: 235, distance: 25.5
type input "9000"
click at [758, 235] on input "range" at bounding box center [879, 231] width 308 height 5
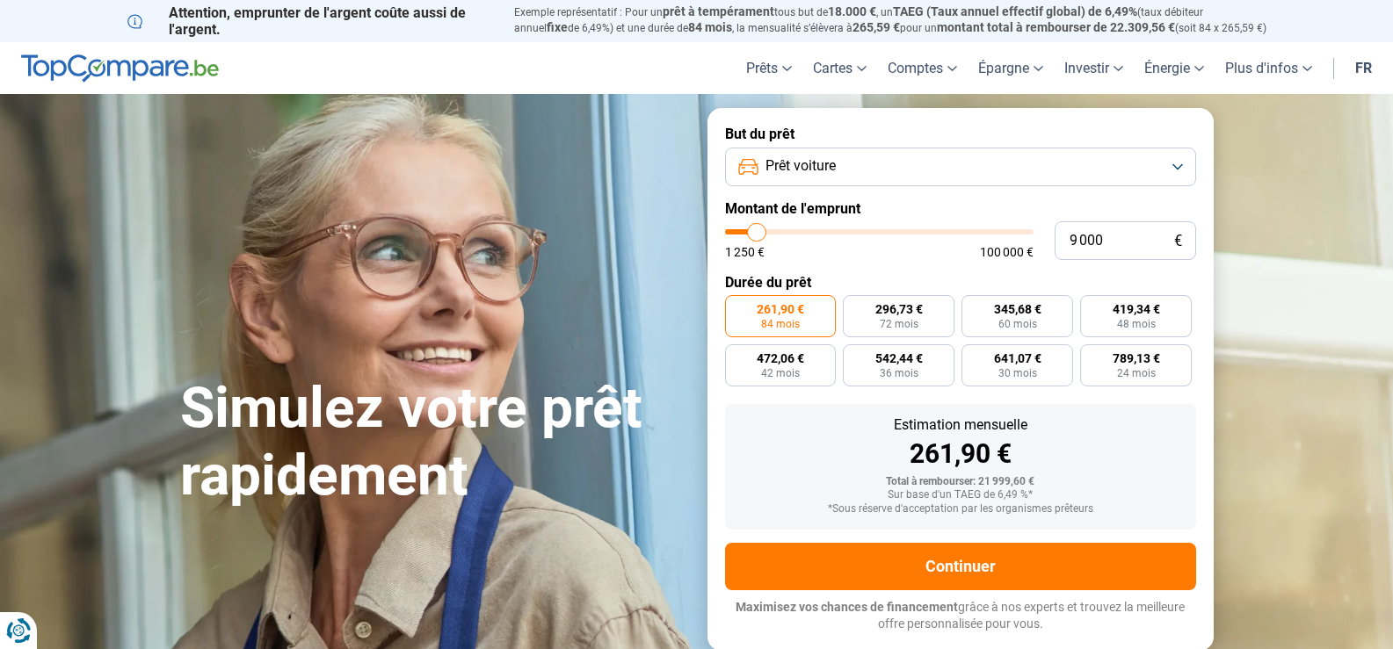
radio input "true"
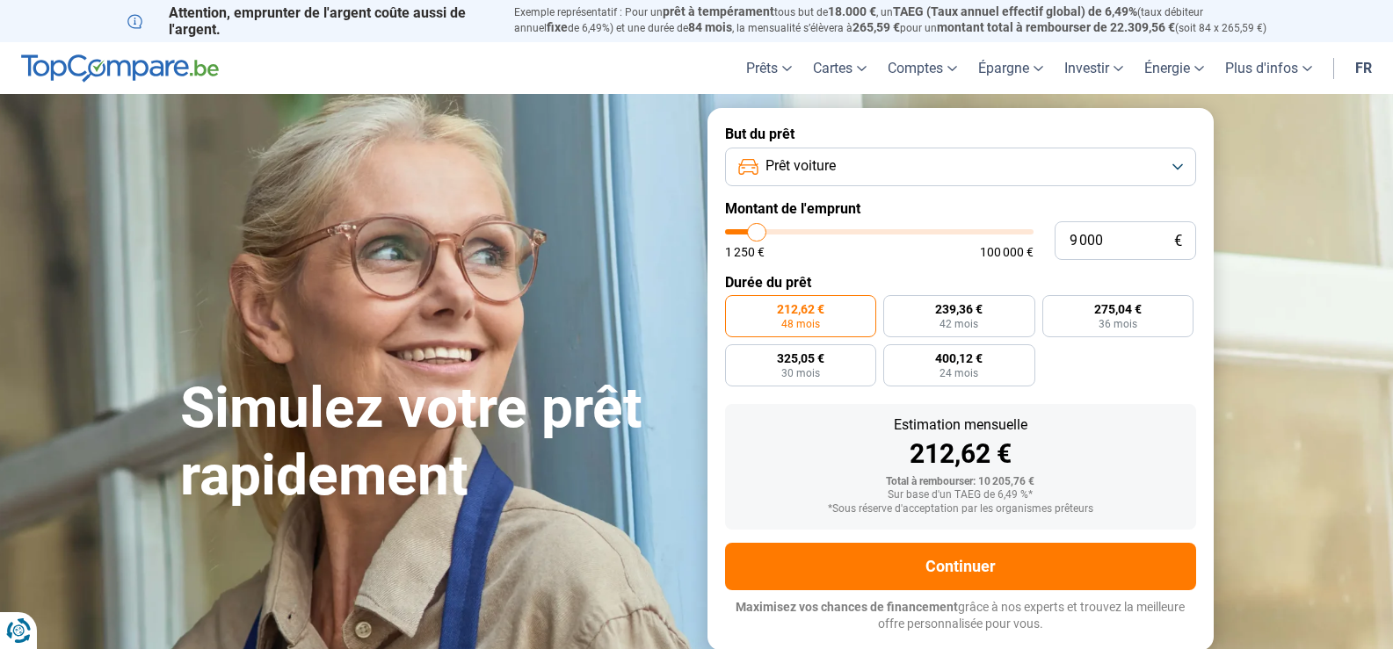
type input "8 750"
type input "8750"
type input "8 250"
type input "8250"
type input "7 500"
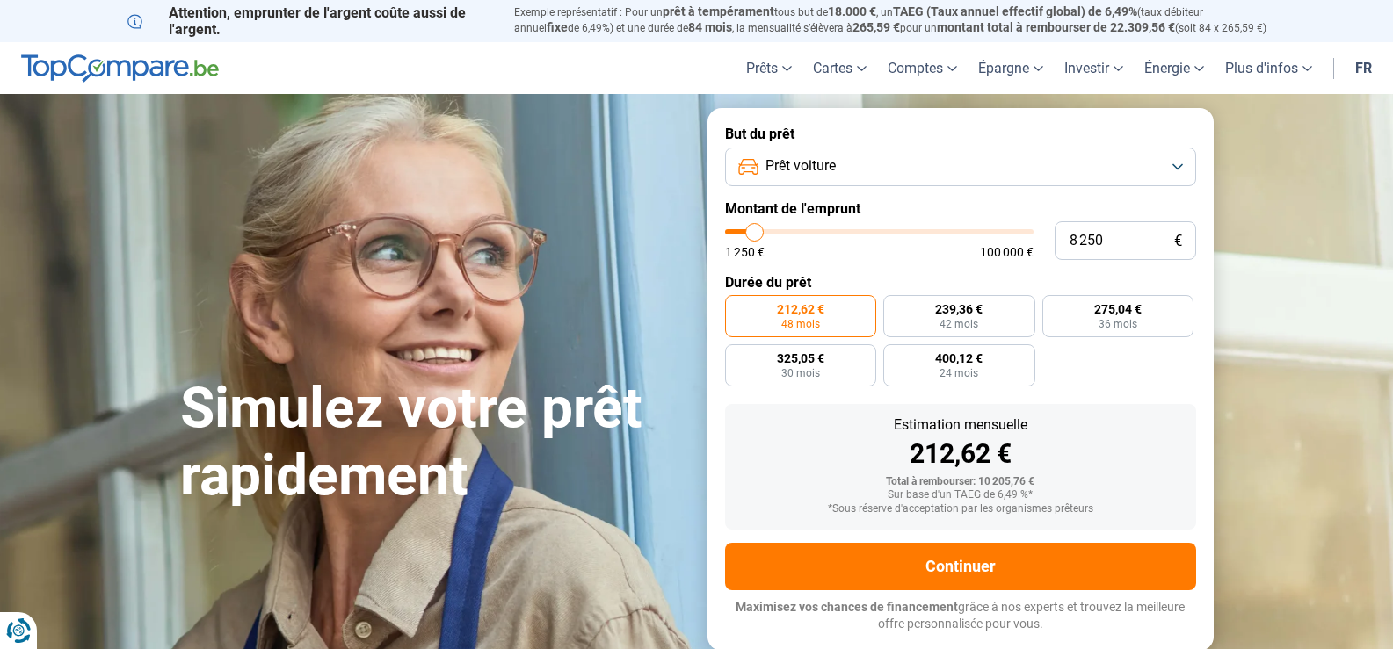
type input "7500"
type input "7 250"
type input "7250"
type input "7 000"
type input "7000"
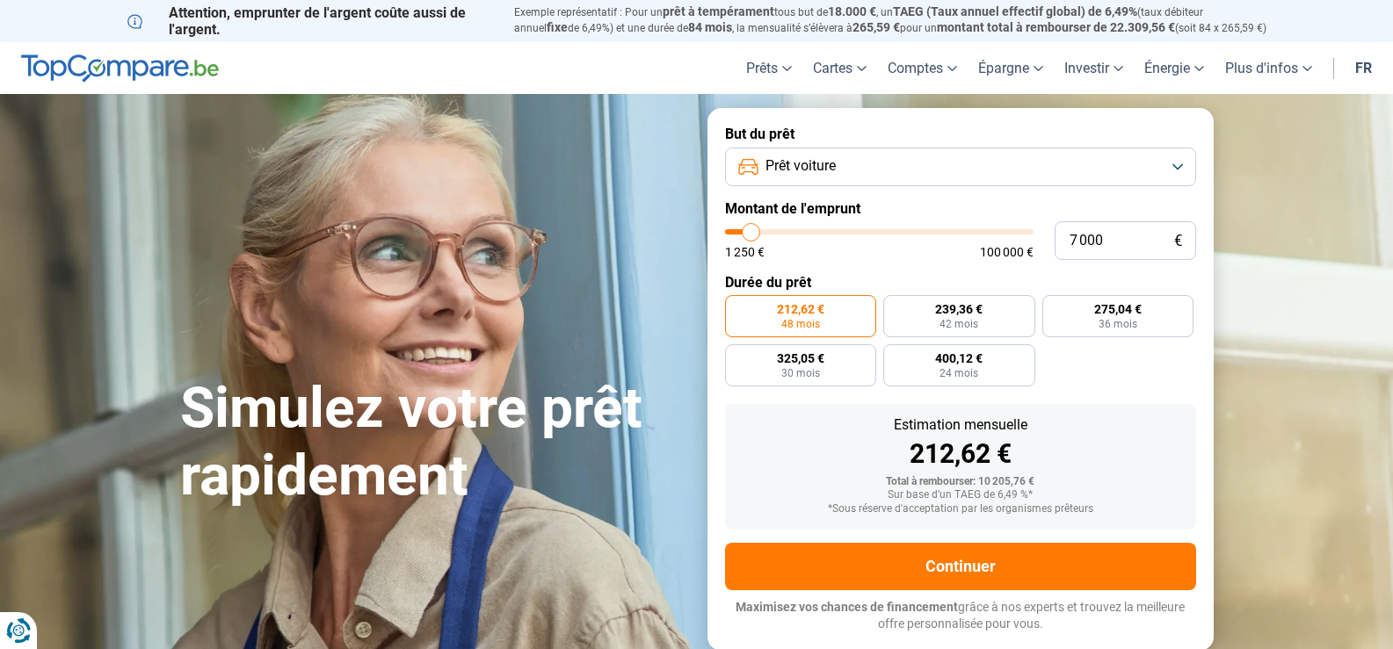
click at [751, 233] on input "range" at bounding box center [879, 231] width 308 height 5
radio input "true"
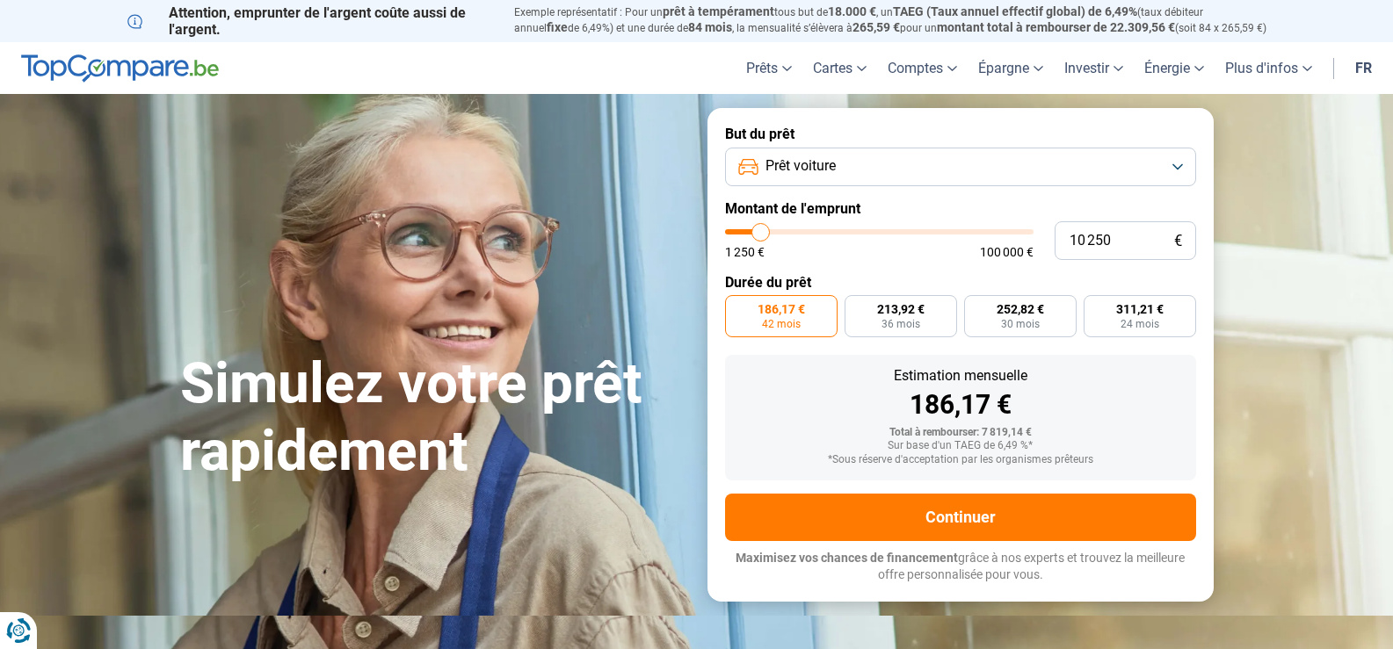
click at [761, 231] on input "range" at bounding box center [879, 231] width 308 height 5
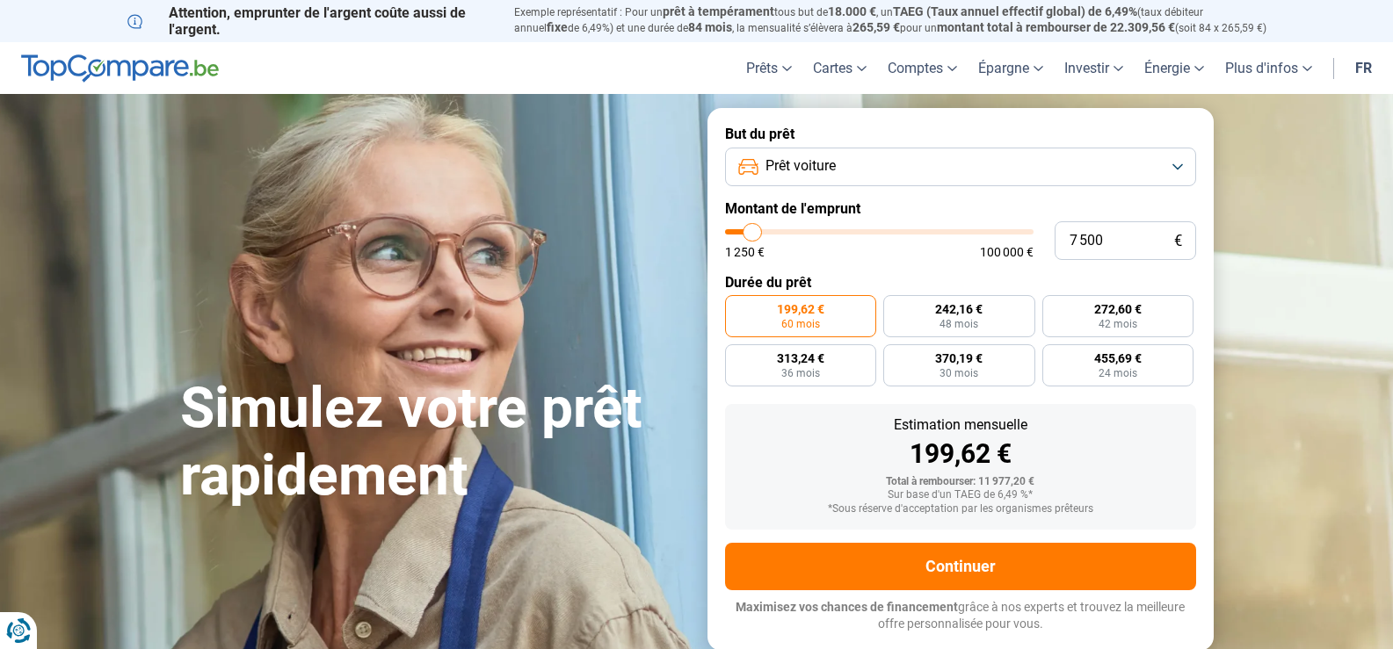
click at [753, 231] on input "range" at bounding box center [879, 231] width 308 height 5
